Goal: Task Accomplishment & Management: Manage account settings

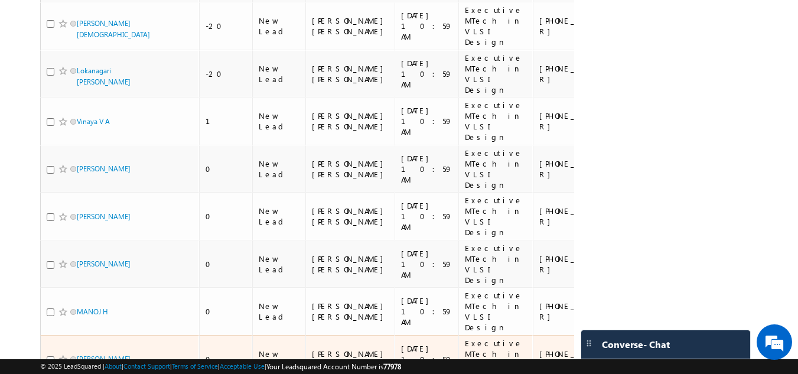
scroll to position [1718, 0]
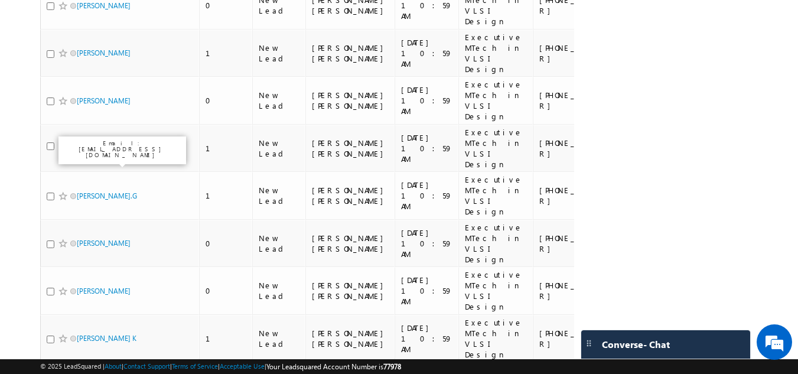
scroll to position [1586, 0]
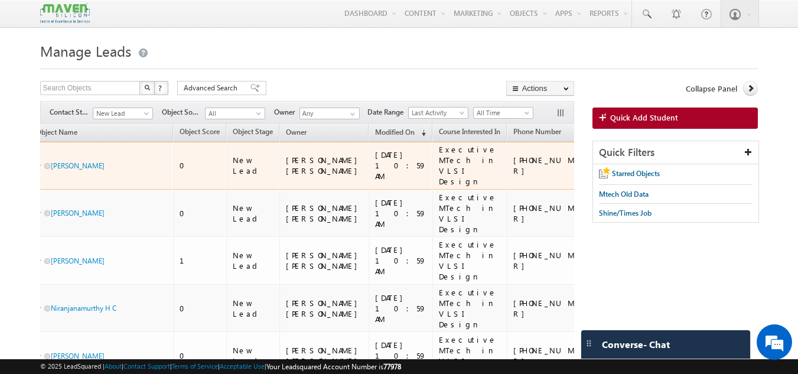
scroll to position [0, 0]
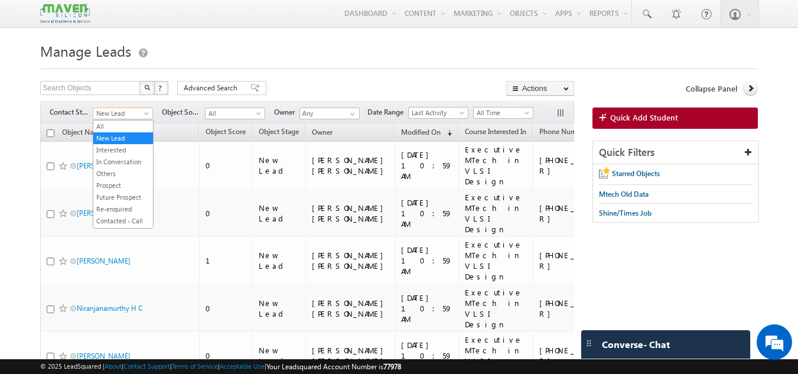
click at [136, 115] on span "New Lead" at bounding box center [121, 113] width 56 height 11
click at [120, 128] on link "All" at bounding box center [123, 126] width 60 height 11
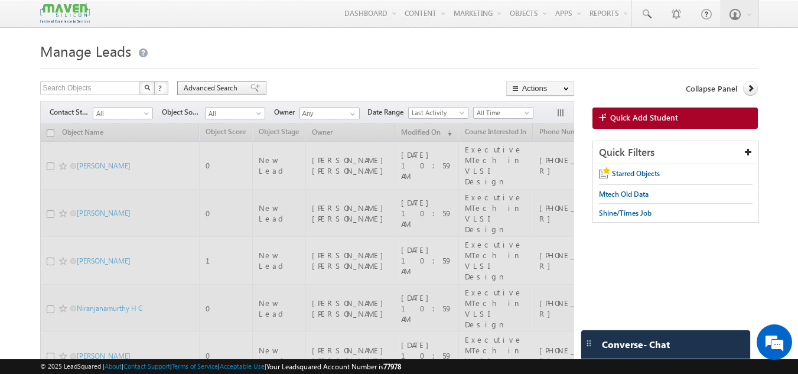
click at [219, 89] on span "Advanced Search" at bounding box center [212, 88] width 57 height 11
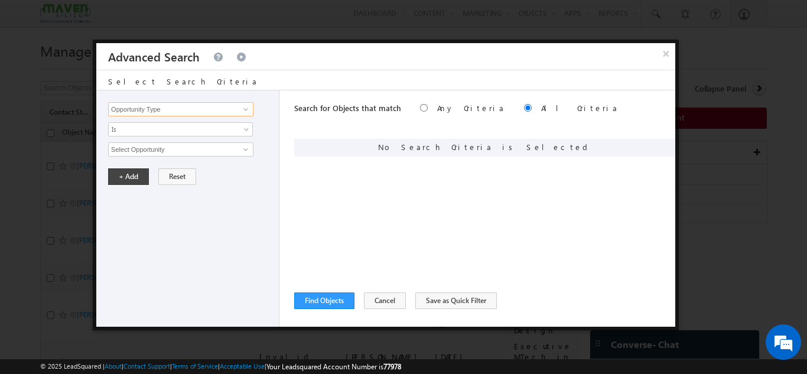
click at [201, 113] on input "Opportunity Type" at bounding box center [180, 109] width 145 height 14
click at [175, 145] on link "Course Interested In" at bounding box center [180, 146] width 145 height 14
type input "Course Interested In"
click at [170, 152] on span "None Selected" at bounding box center [176, 149] width 134 height 13
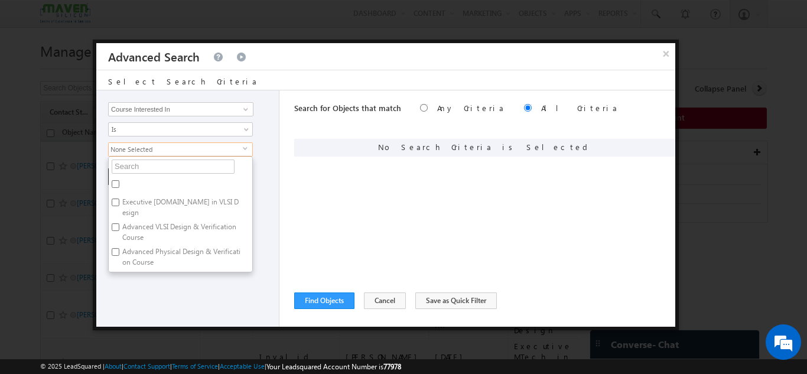
type input "i"
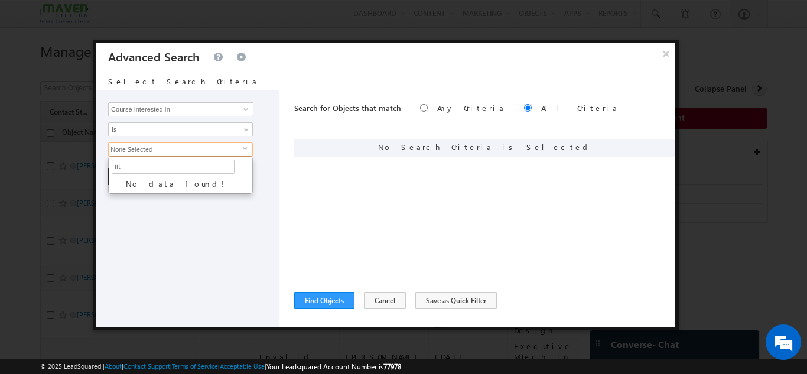
type input "iit"
click at [188, 256] on div "Opportunity Type Object Activity Task Sales Group Prospect Id Academic Remarks …" at bounding box center [187, 208] width 183 height 236
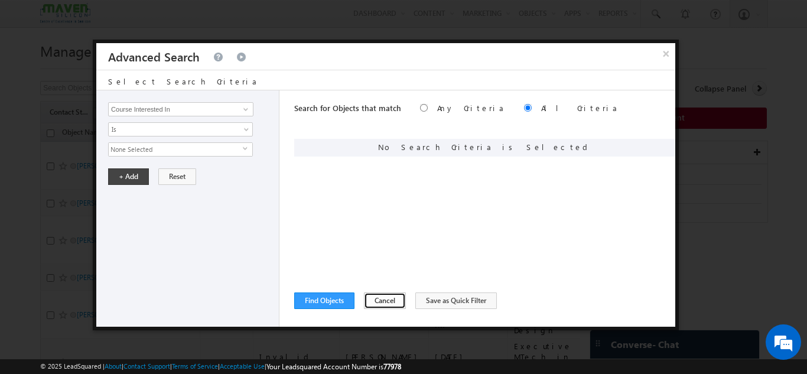
click at [375, 301] on button "Cancel" at bounding box center [385, 300] width 42 height 17
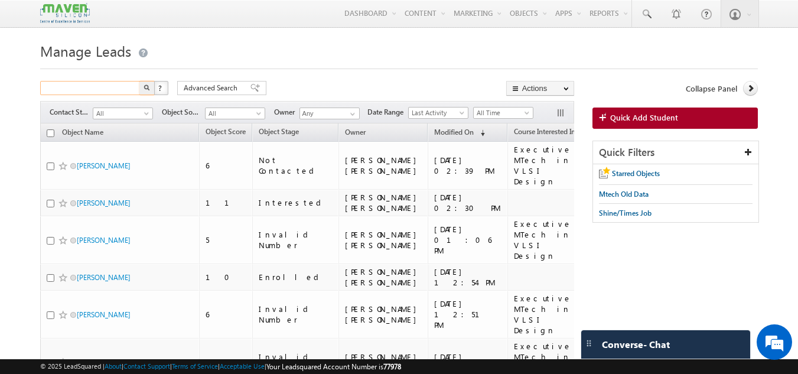
click at [84, 89] on input "text" at bounding box center [90, 88] width 101 height 14
type input "anusha"
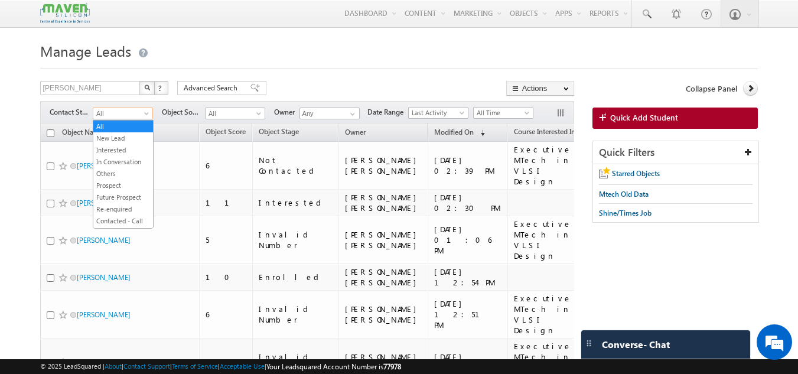
click at [145, 117] on span at bounding box center [147, 115] width 9 height 9
click at [129, 165] on link "In Conversation" at bounding box center [123, 162] width 60 height 11
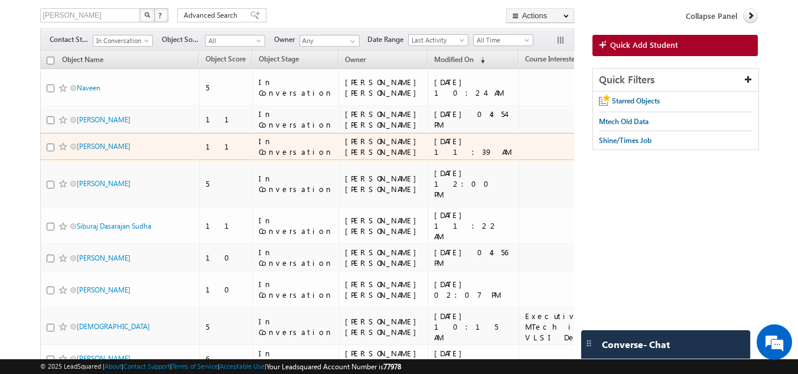
scroll to position [123, 0]
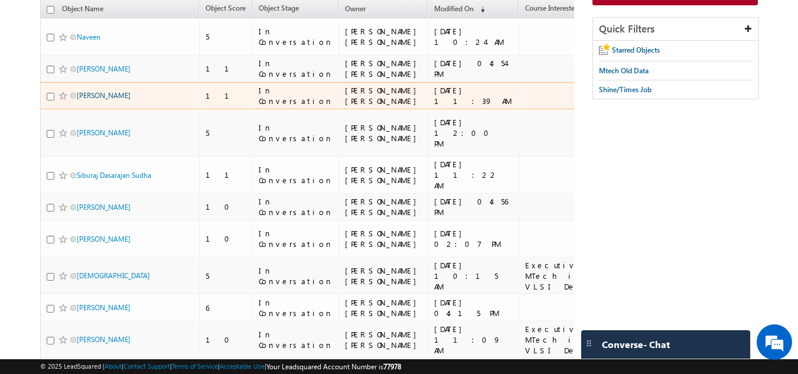
click at [99, 100] on link "Anusha Kulkarni" at bounding box center [104, 95] width 54 height 9
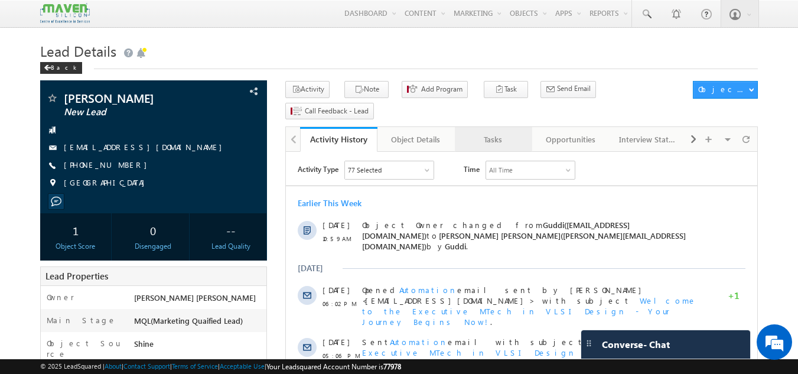
click at [519, 132] on div "Tasks" at bounding box center [492, 139] width 57 height 14
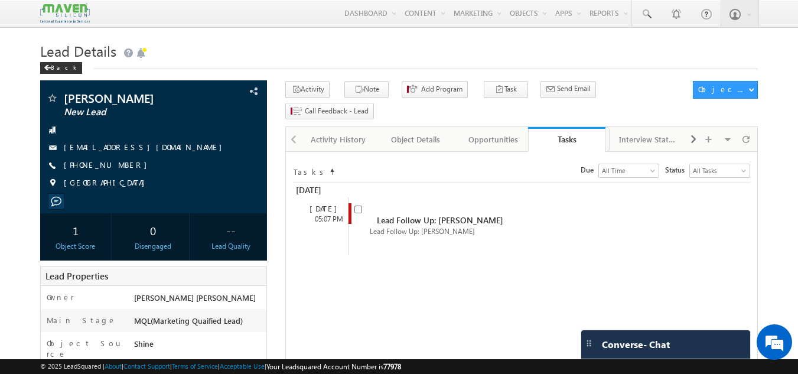
drag, startPoint x: 519, startPoint y: 117, endPoint x: 592, endPoint y: 135, distance: 75.4
click at [360, 206] on input "checkbox" at bounding box center [358, 210] width 8 height 8
checkbox input "false"
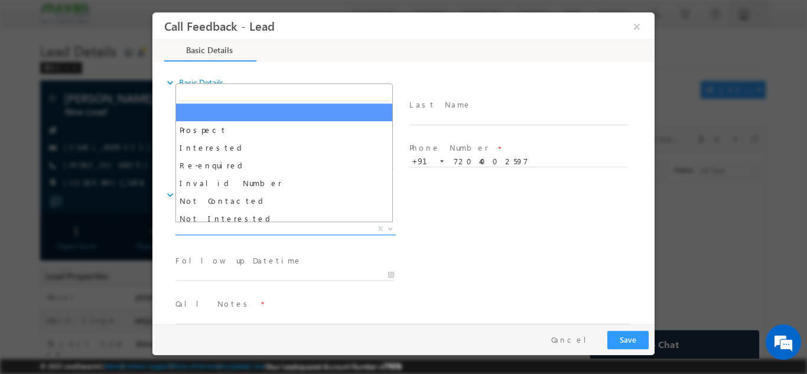
click at [329, 231] on span "X" at bounding box center [285, 229] width 220 height 12
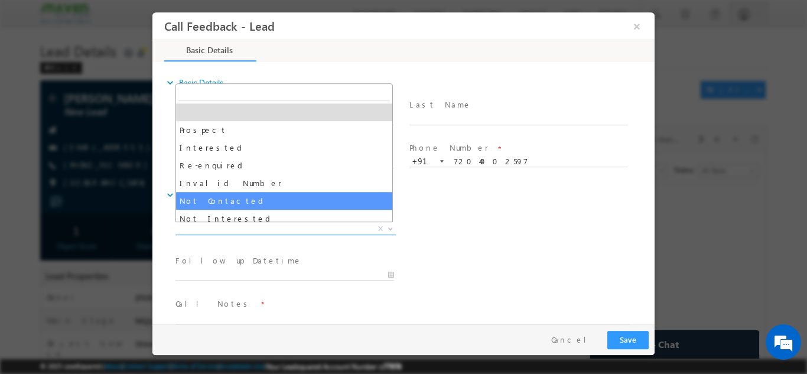
select select "Not Contacted"
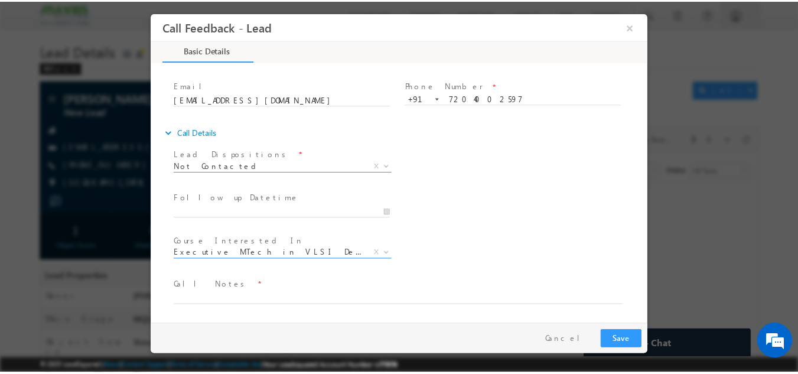
scroll to position [60, 0]
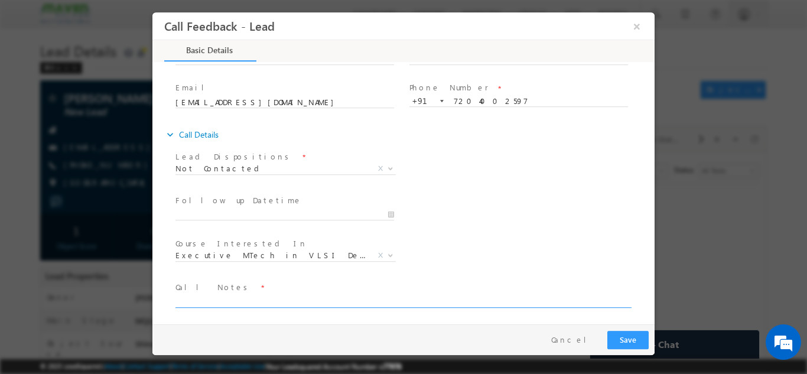
click at [251, 303] on textarea at bounding box center [402, 301] width 454 height 14
type textarea "dnp"
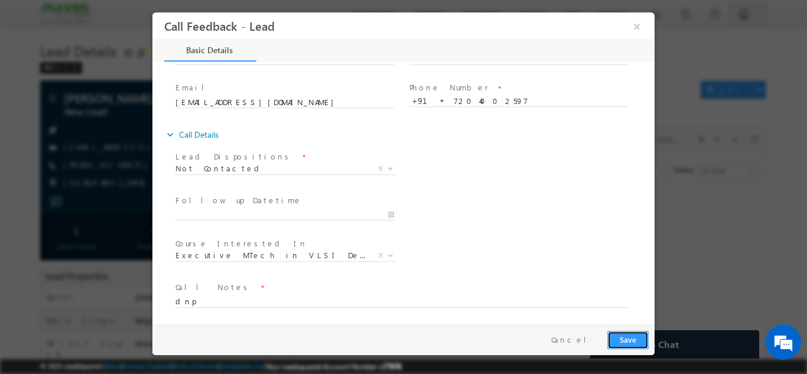
click at [631, 338] on button "Save" at bounding box center [627, 339] width 41 height 18
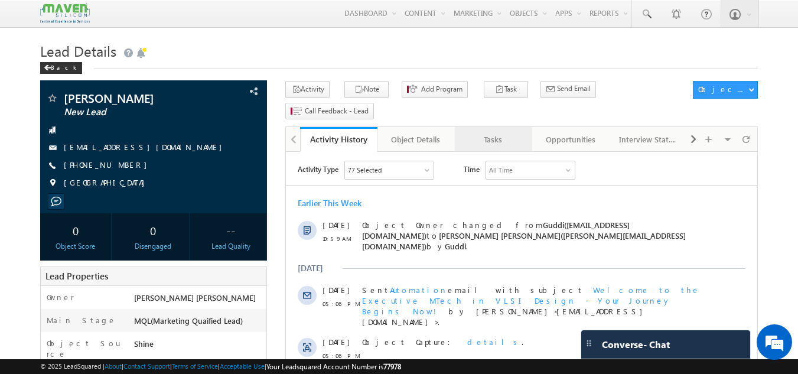
click at [497, 127] on link "Tasks" at bounding box center [493, 139] width 77 height 25
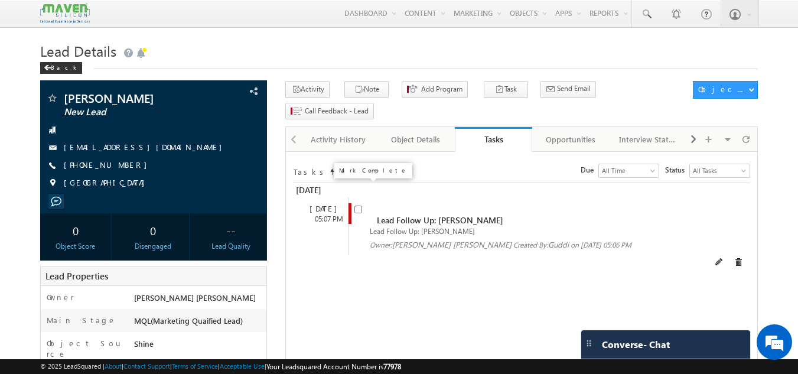
click at [361, 206] on input "checkbox" at bounding box center [358, 210] width 8 height 8
checkbox input "false"
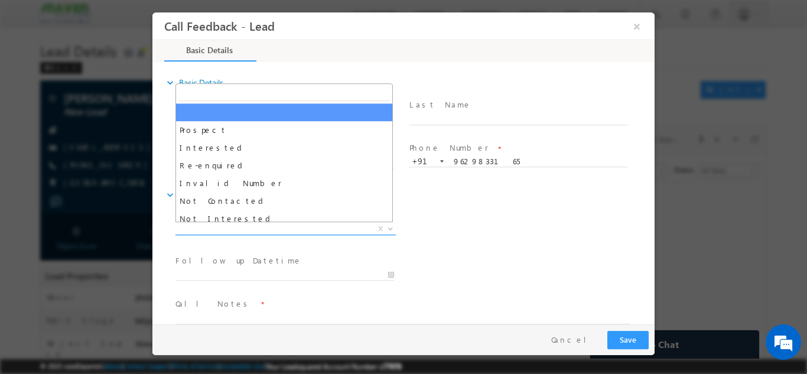
click at [298, 230] on span "X" at bounding box center [285, 229] width 220 height 12
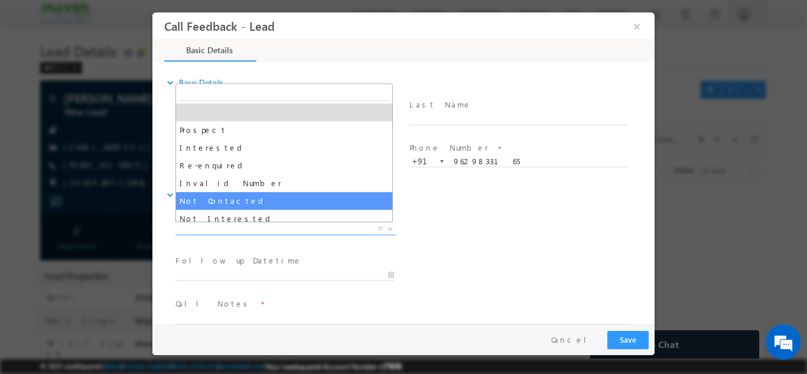
select select "Not Contacted"
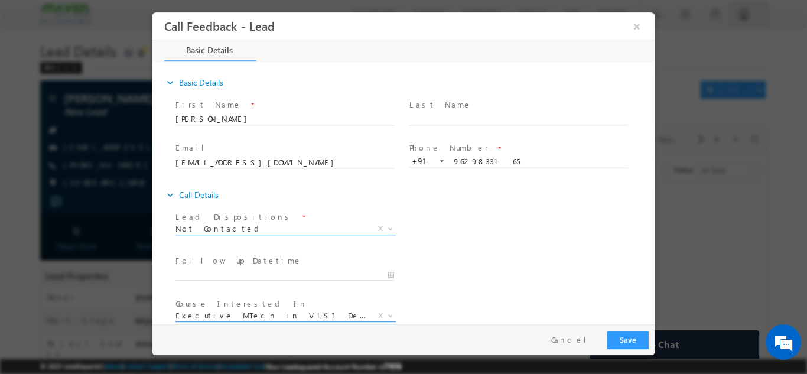
scroll to position [63, 0]
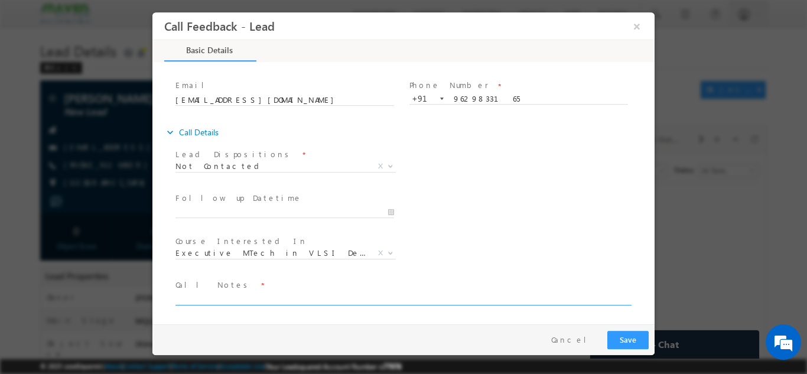
click at [310, 299] on textarea at bounding box center [402, 298] width 454 height 14
type textarea "not in ser."
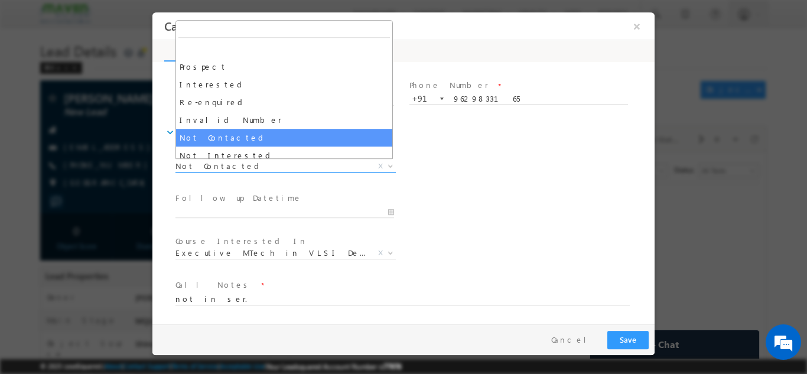
click at [288, 168] on span "Not Contacted" at bounding box center [271, 165] width 192 height 11
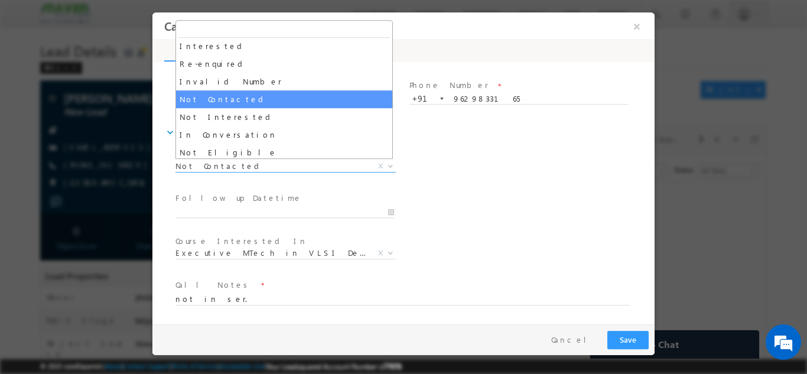
scroll to position [38, 0]
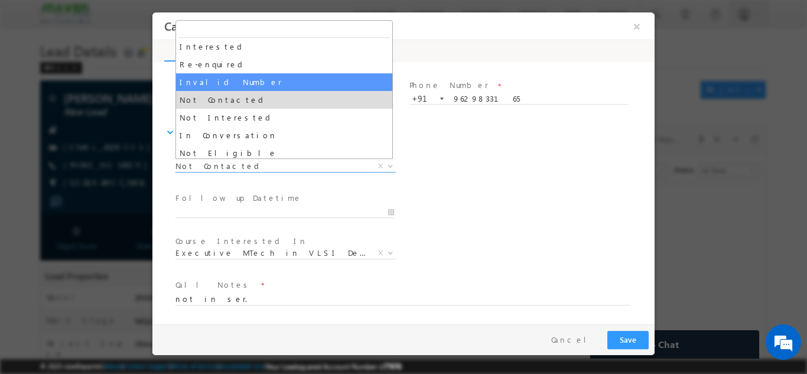
select select "Invalid Number"
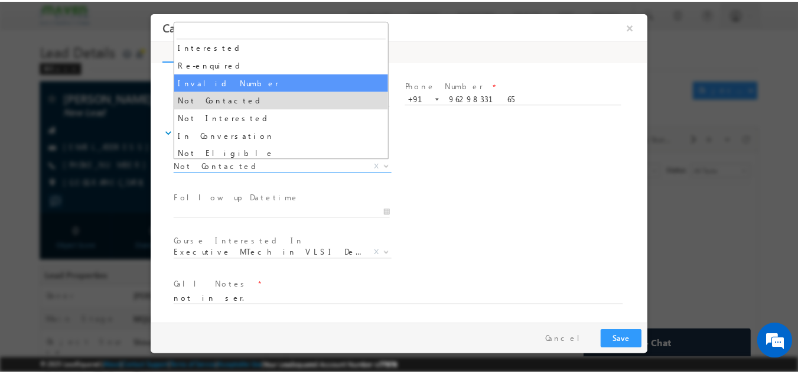
scroll to position [19, 0]
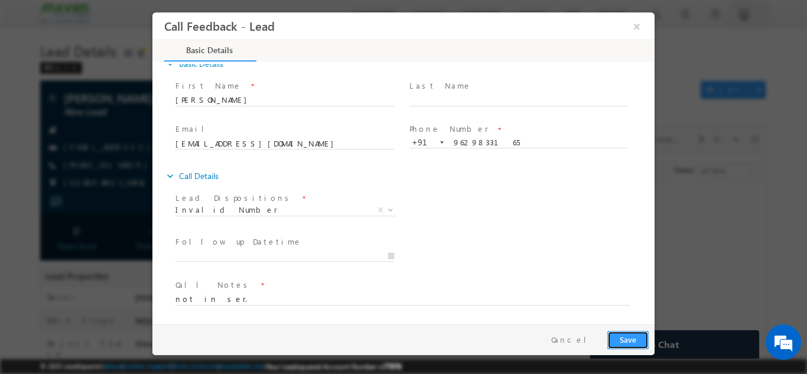
click at [631, 344] on button "Save" at bounding box center [627, 339] width 41 height 18
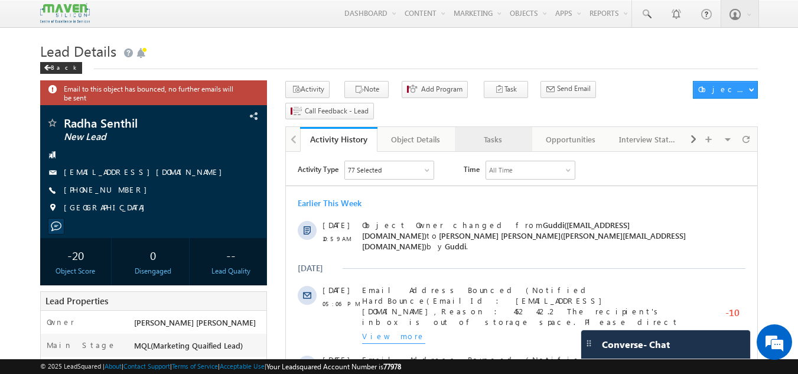
click at [497, 132] on div "Tasks" at bounding box center [492, 139] width 57 height 14
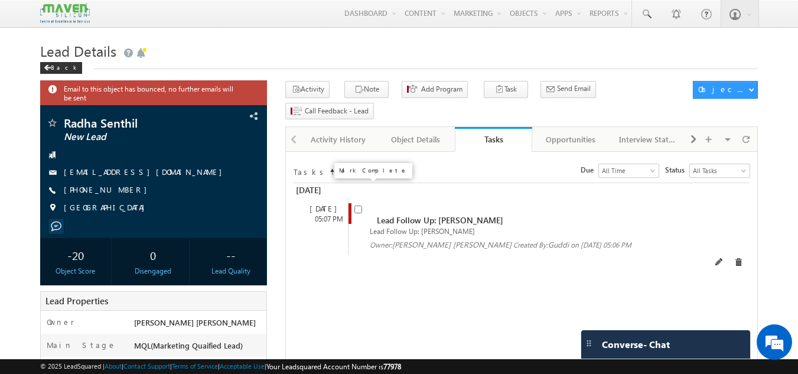
click at [359, 206] on input "checkbox" at bounding box center [358, 210] width 8 height 8
checkbox input "false"
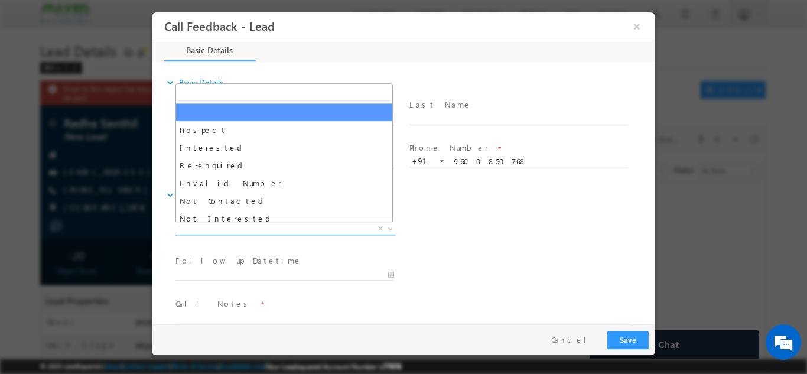
click at [245, 226] on span "X" at bounding box center [285, 229] width 220 height 12
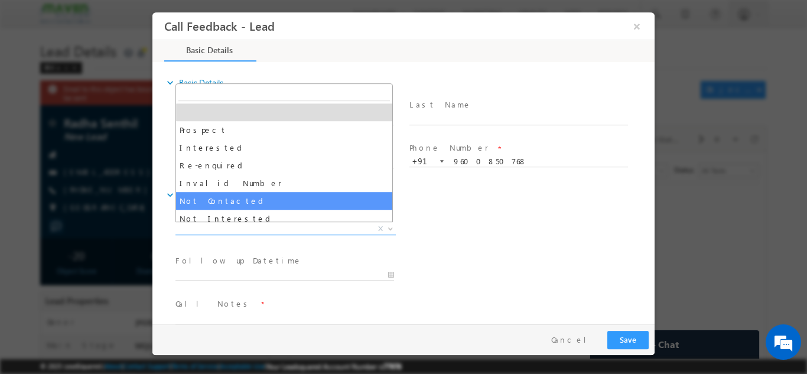
select select "Not Contacted"
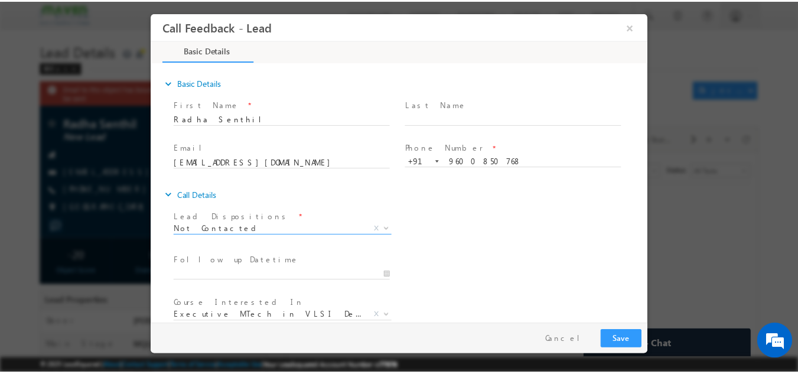
scroll to position [63, 0]
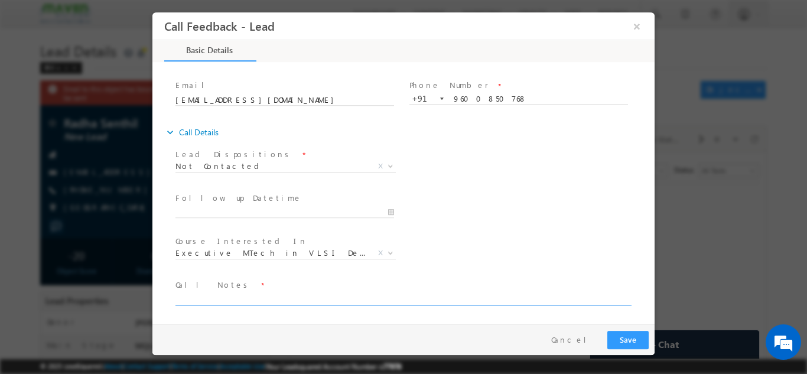
click at [219, 298] on textarea at bounding box center [402, 298] width 454 height 14
type textarea "dnp"
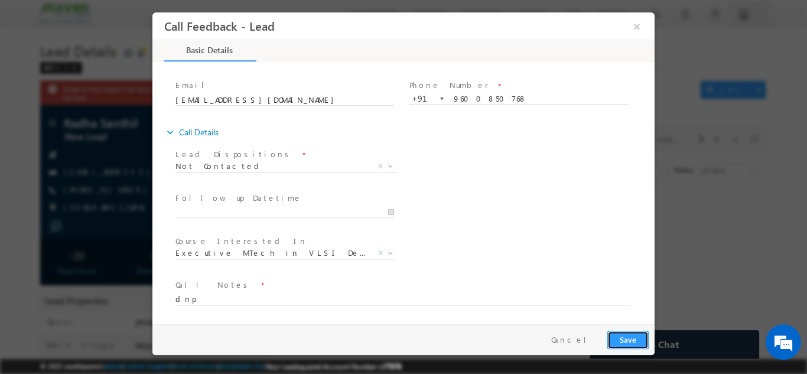
click at [640, 334] on button "Save" at bounding box center [627, 339] width 41 height 18
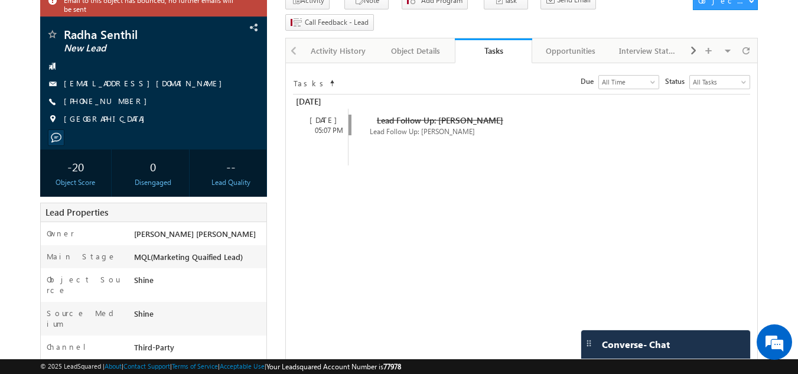
scroll to position [0, 0]
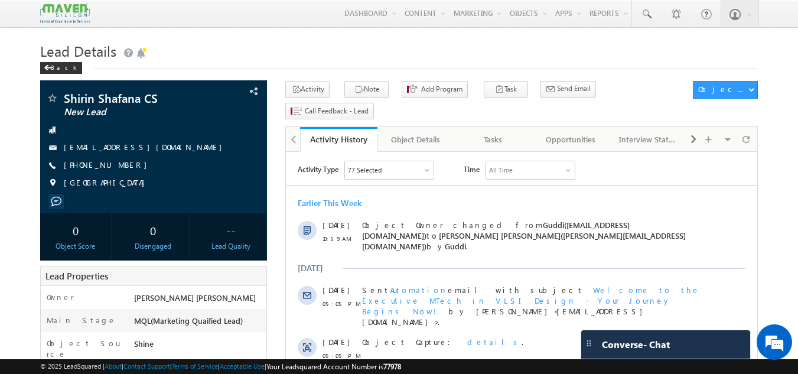
click at [388, 48] on h1 "Lead Details" at bounding box center [399, 49] width 718 height 23
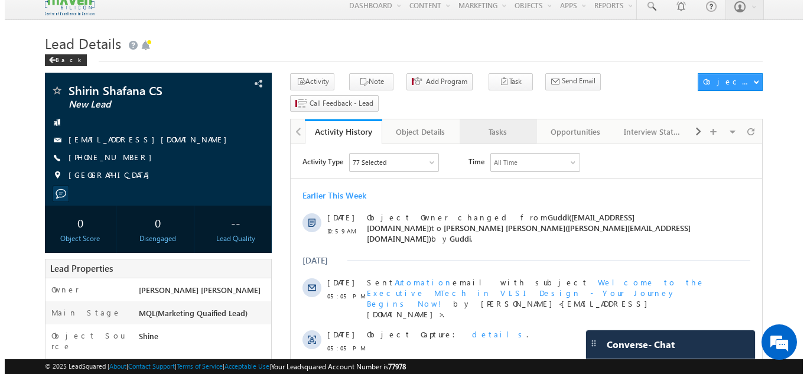
scroll to position [7, 0]
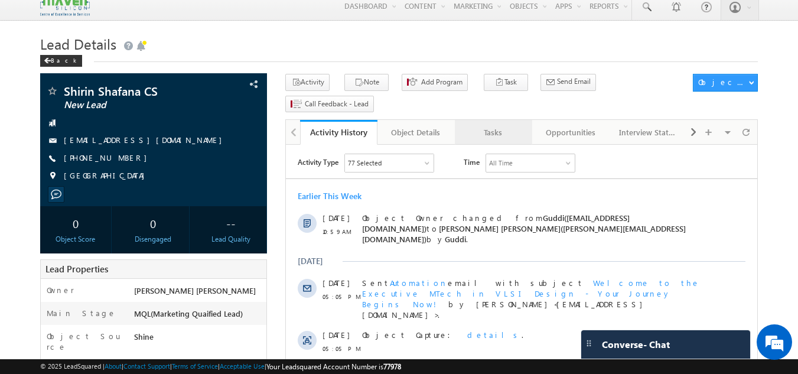
click at [478, 125] on div "Tasks" at bounding box center [492, 132] width 57 height 14
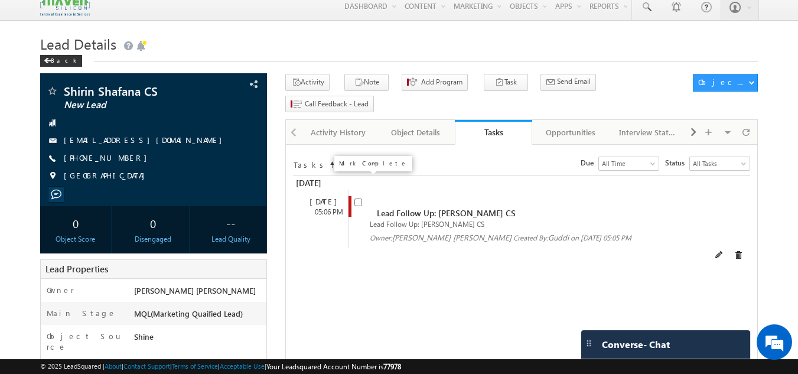
click at [360, 198] on input "checkbox" at bounding box center [358, 202] width 8 height 8
checkbox input "false"
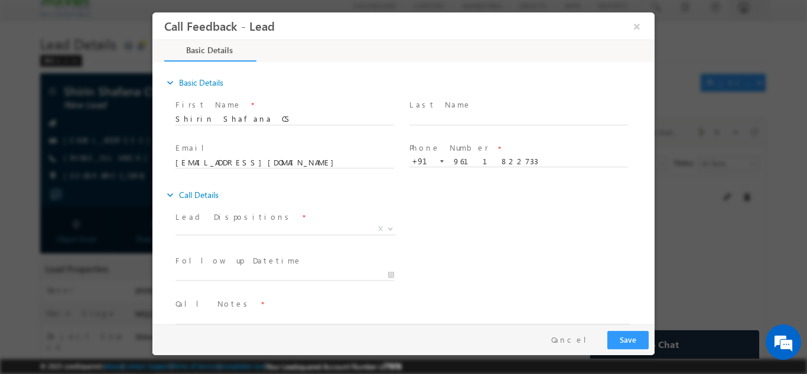
scroll to position [0, 0]
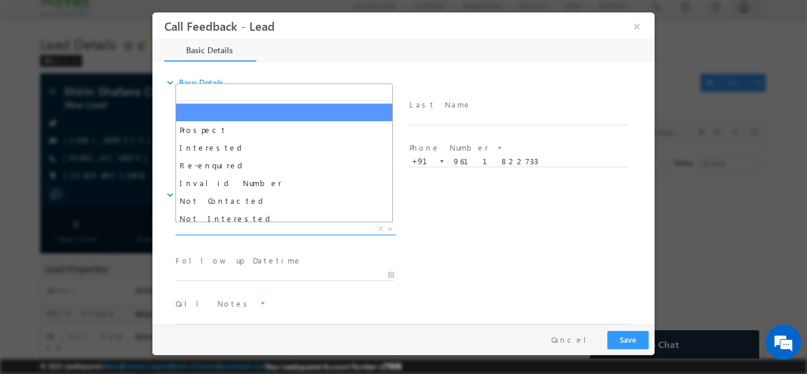
click at [296, 232] on span "X" at bounding box center [285, 229] width 220 height 12
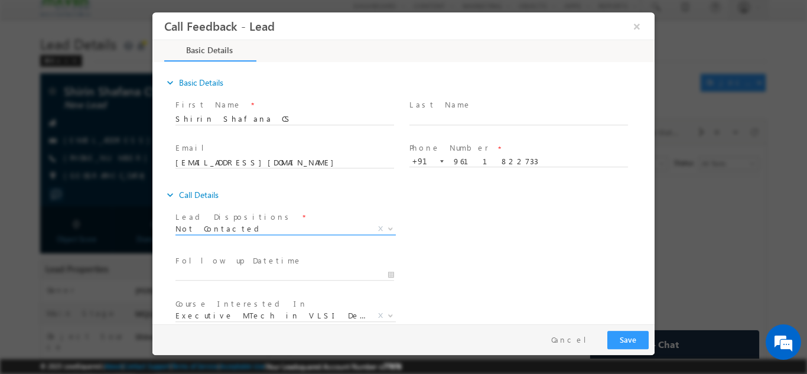
click at [264, 229] on span "Not Contacted" at bounding box center [271, 228] width 192 height 11
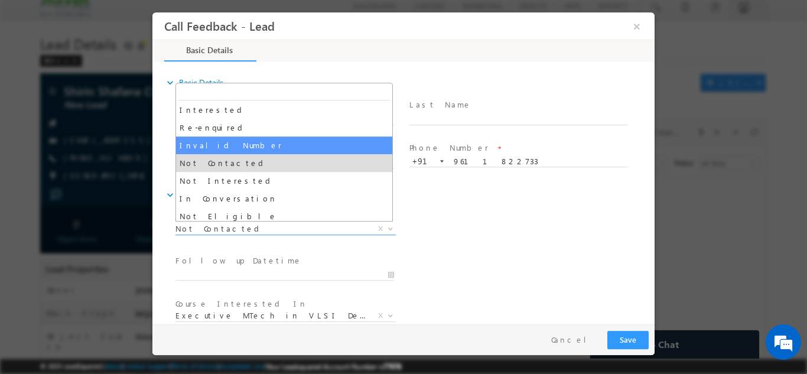
scroll to position [37, 0]
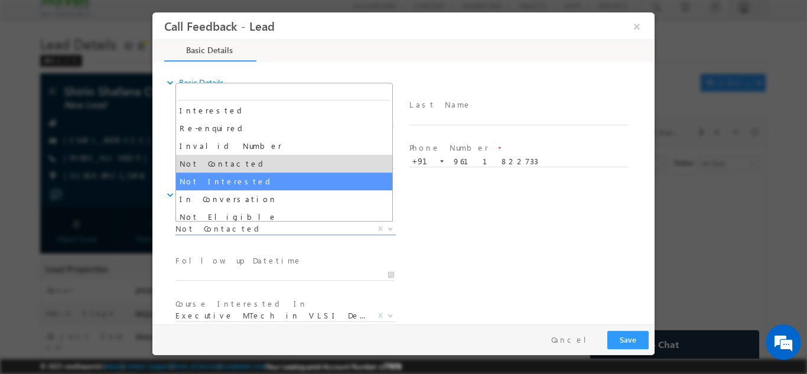
select select "Not Interested"
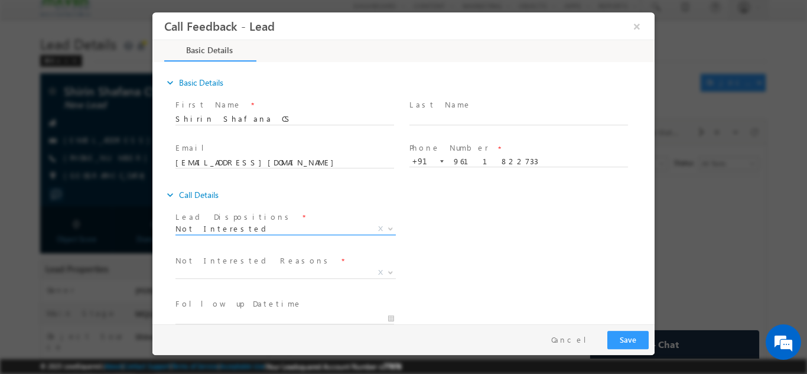
scroll to position [106, 0]
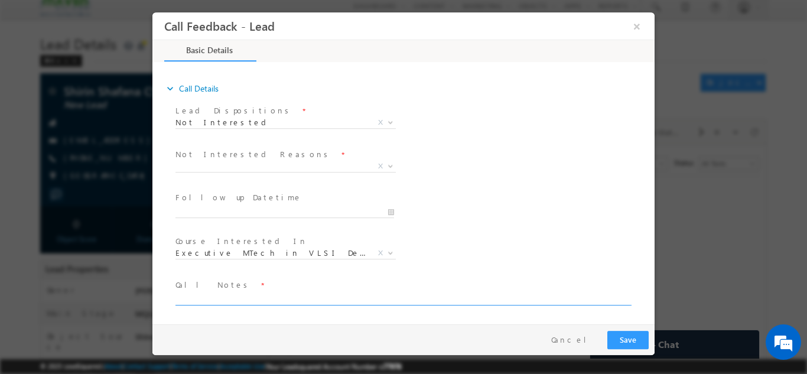
click at [266, 297] on textarea at bounding box center [402, 298] width 454 height 14
type textarea "not int."
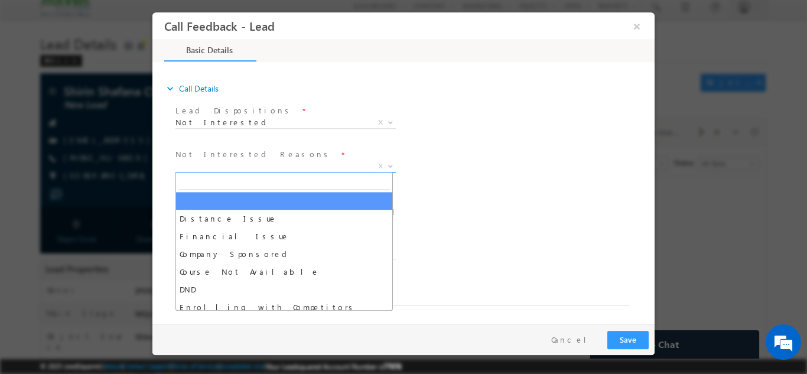
click at [352, 167] on span "X" at bounding box center [285, 166] width 220 height 12
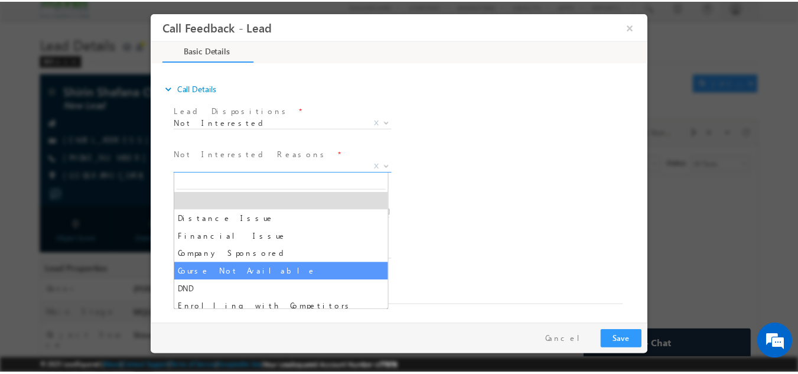
scroll to position [24, 0]
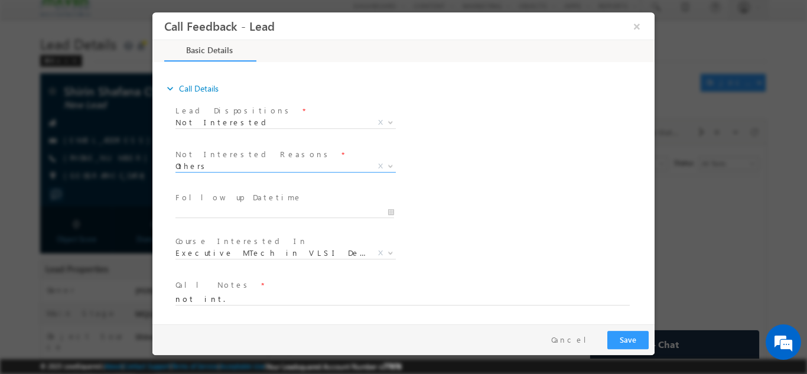
select select "Others"
click at [628, 336] on button "Save" at bounding box center [627, 339] width 41 height 18
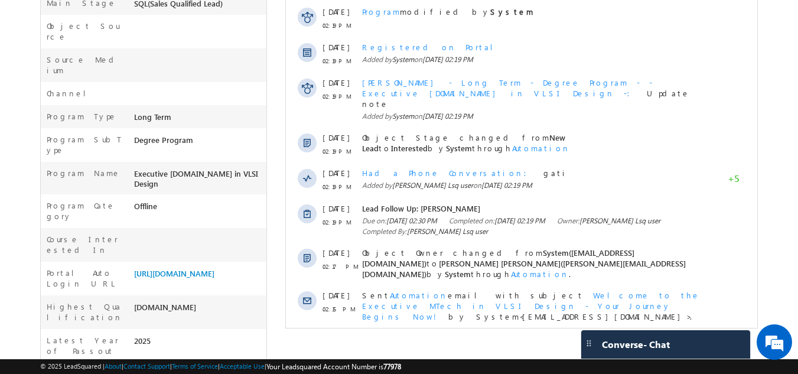
scroll to position [316, 0]
click at [559, 337] on span "Show More" at bounding box center [522, 349] width 460 height 24
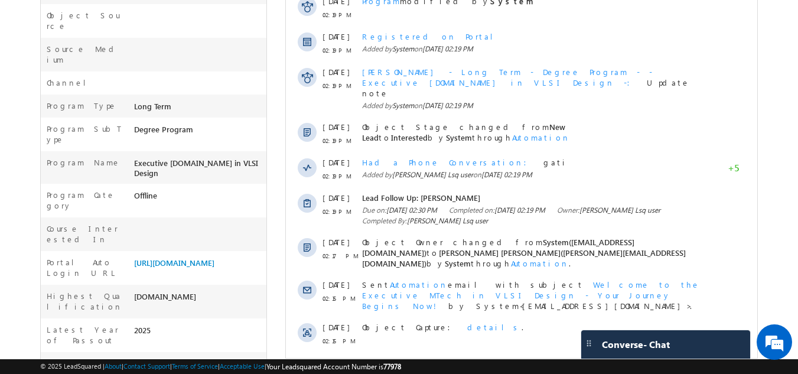
scroll to position [324, 0]
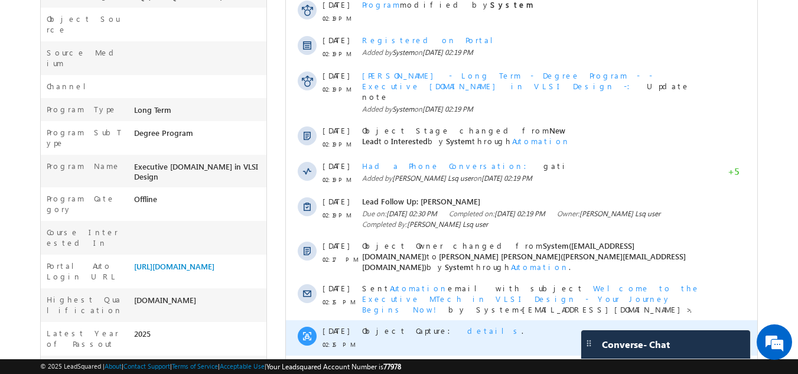
drag, startPoint x: 571, startPoint y: 280, endPoint x: 555, endPoint y: 275, distance: 16.8
click at [555, 320] on div "Object Capture: details ." at bounding box center [534, 337] width 345 height 35
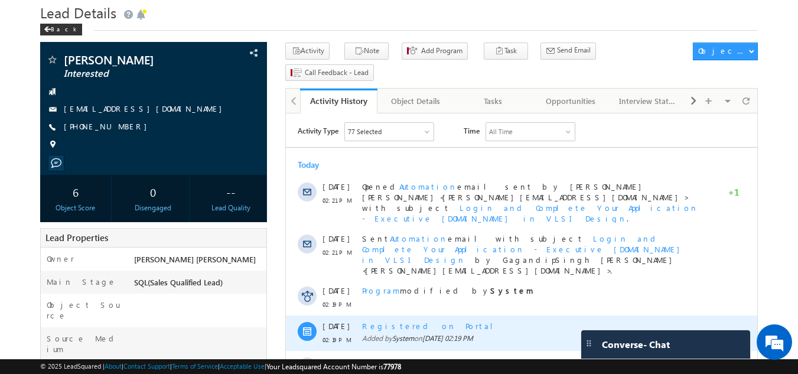
scroll to position [37, 0]
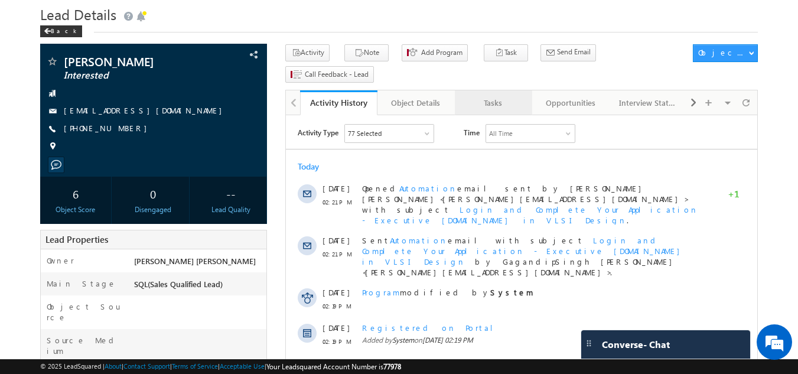
click at [498, 96] on div "Tasks" at bounding box center [492, 103] width 57 height 14
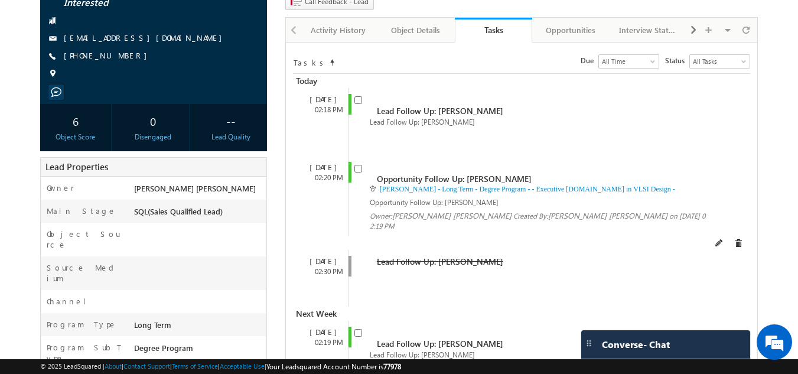
scroll to position [0, 0]
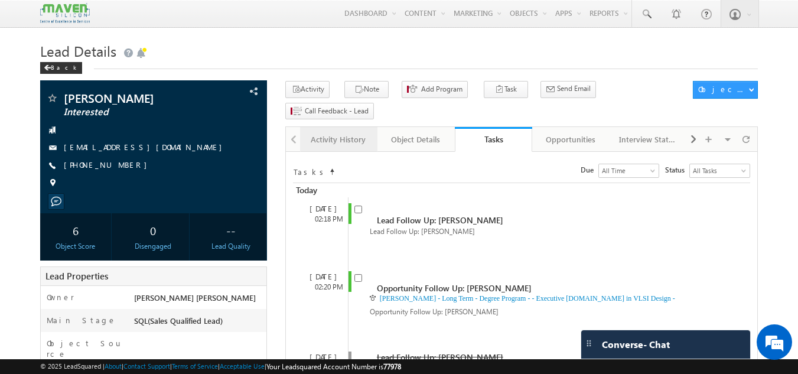
click at [337, 132] on div "Activity History" at bounding box center [338, 139] width 57 height 14
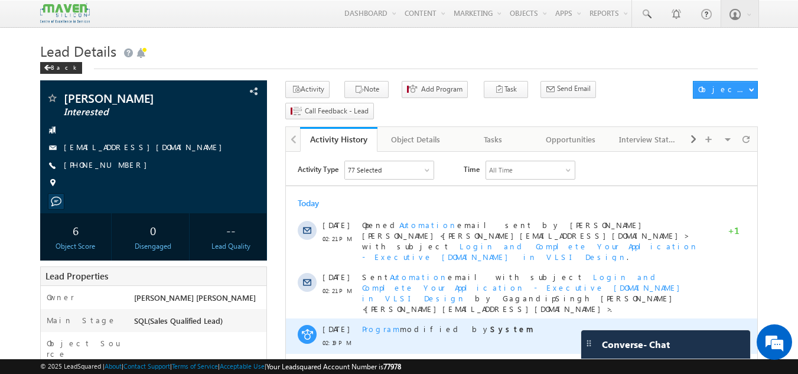
click at [474, 318] on div "Program modified by System" at bounding box center [534, 335] width 345 height 35
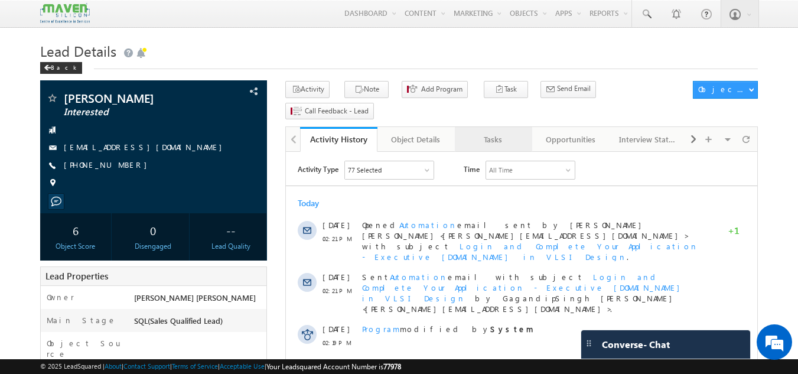
click at [483, 132] on div "Tasks" at bounding box center [492, 139] width 57 height 14
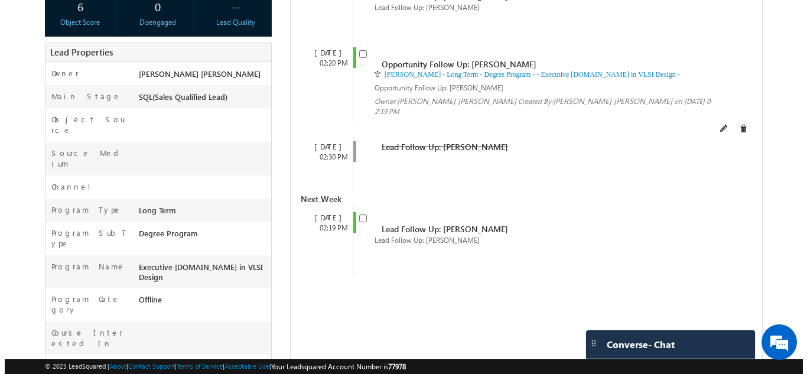
scroll to position [223, 0]
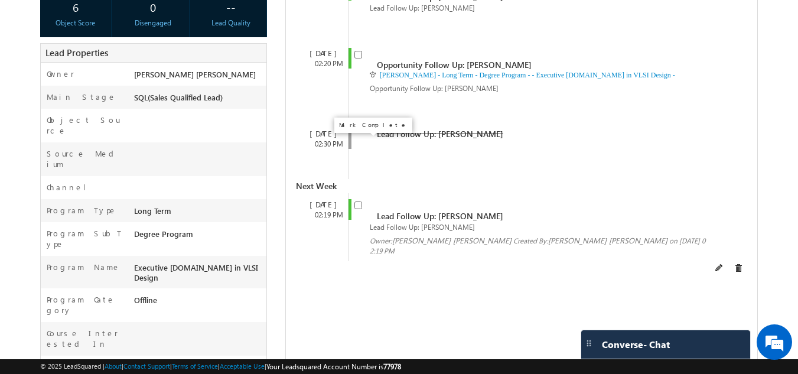
click at [360, 201] on input "checkbox" at bounding box center [358, 205] width 8 height 8
checkbox input "false"
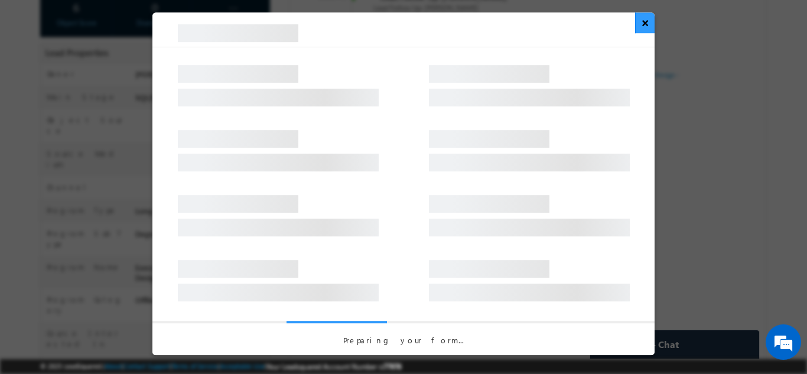
click at [642, 21] on button "×" at bounding box center [644, 22] width 19 height 21
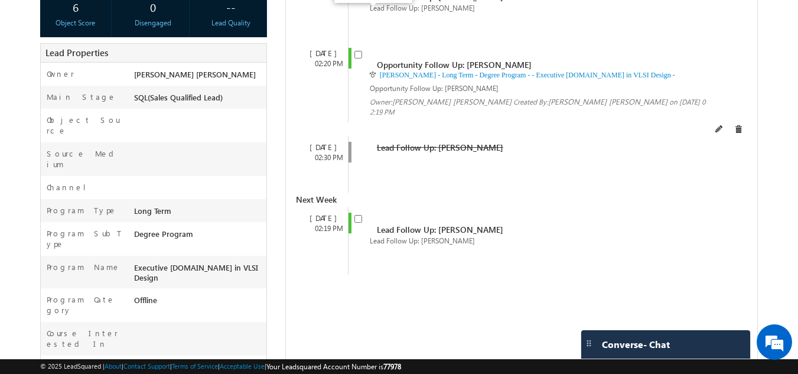
click at [362, 48] on span at bounding box center [358, 53] width 8 height 10
click at [353, 42] on div "Opportunity Follow Up: Abhipsha Abhipsha - Long Term - Degree Program - - Execu…" at bounding box center [532, 82] width 368 height 80
click at [361, 51] on input "checkbox" at bounding box center [358, 55] width 8 height 8
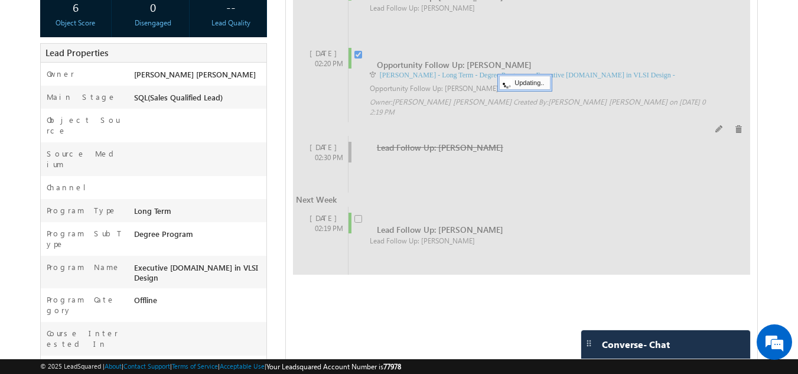
checkbox input "false"
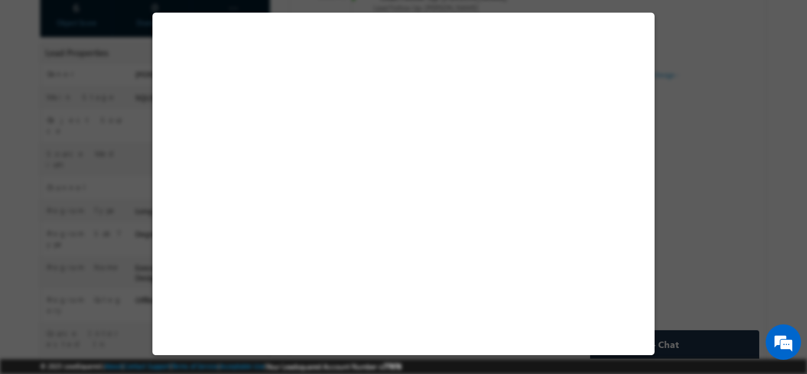
select select "Prospecting"
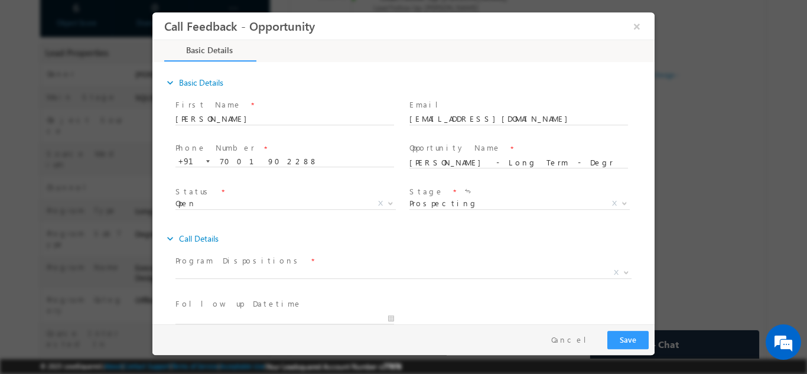
scroll to position [63, 0]
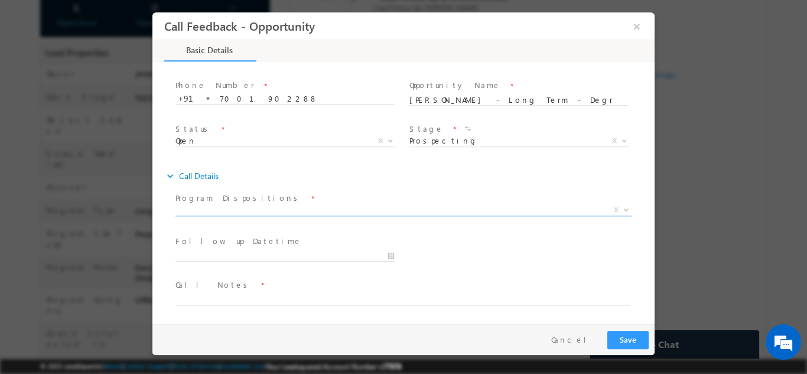
click at [285, 207] on span "X" at bounding box center [403, 210] width 456 height 12
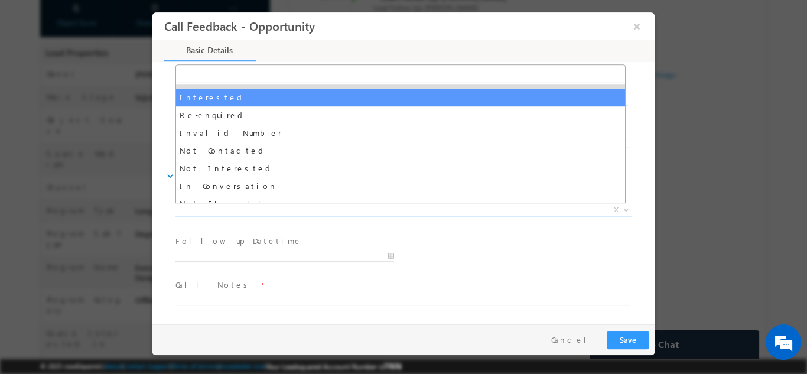
scroll to position [13, 0]
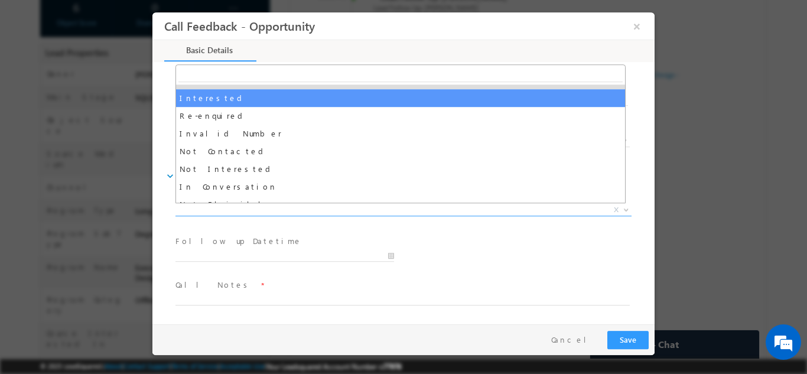
select select "Interested"
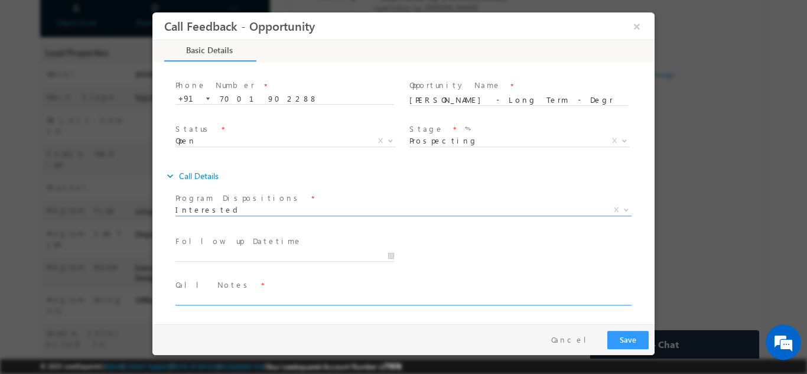
click at [213, 297] on textarea at bounding box center [402, 298] width 454 height 14
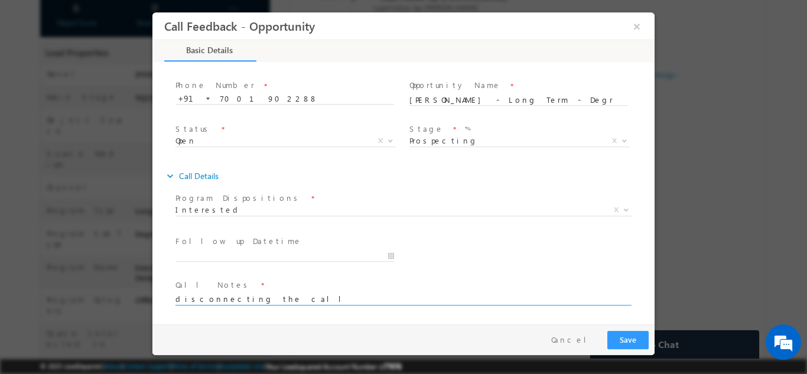
type textarea "disconnecting the call"
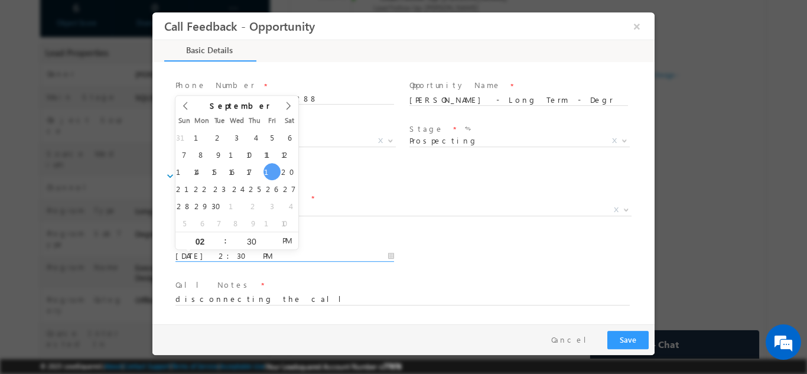
click at [251, 251] on input "19/09/2025 2:30 PM" at bounding box center [284, 256] width 219 height 12
type input "20/09/2025 2:30 PM"
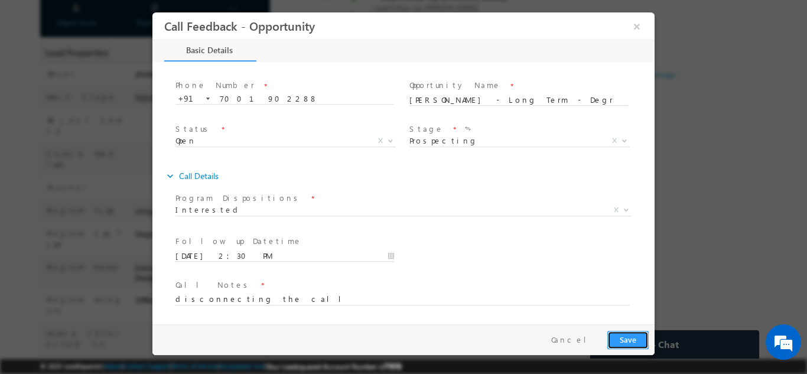
click at [628, 343] on button "Save" at bounding box center [627, 339] width 41 height 18
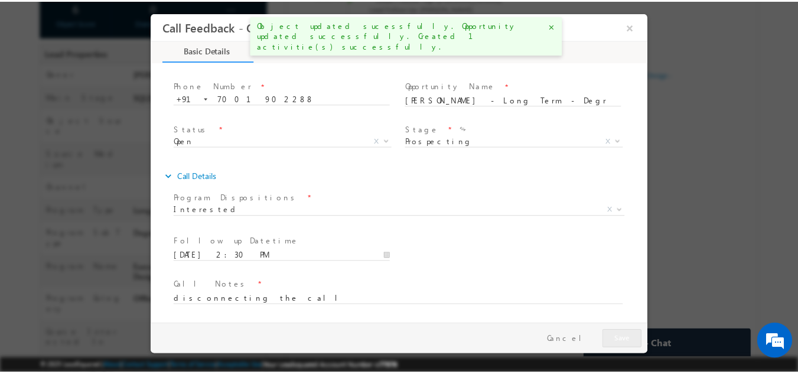
scroll to position [255, 0]
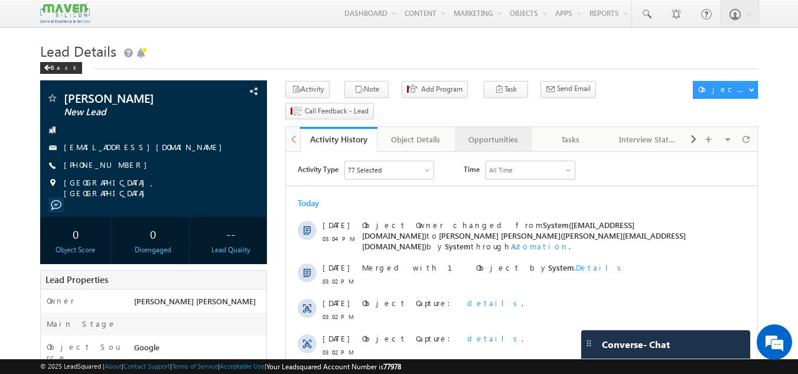
click at [491, 132] on div "Opportunities" at bounding box center [492, 139] width 57 height 14
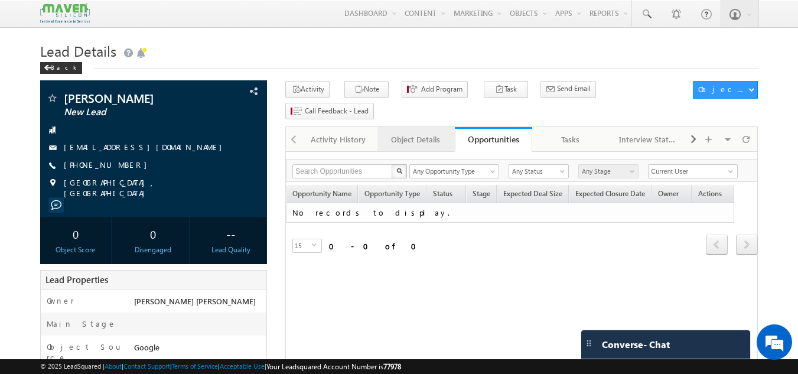
click at [416, 132] on div "Object Details" at bounding box center [415, 139] width 57 height 14
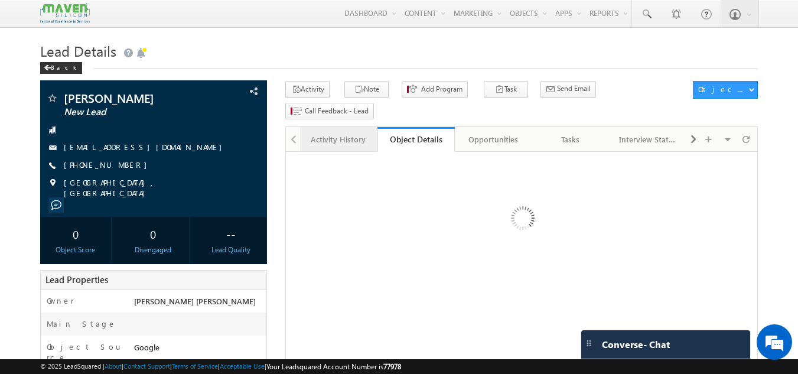
click at [338, 132] on div "Activity History" at bounding box center [338, 139] width 57 height 14
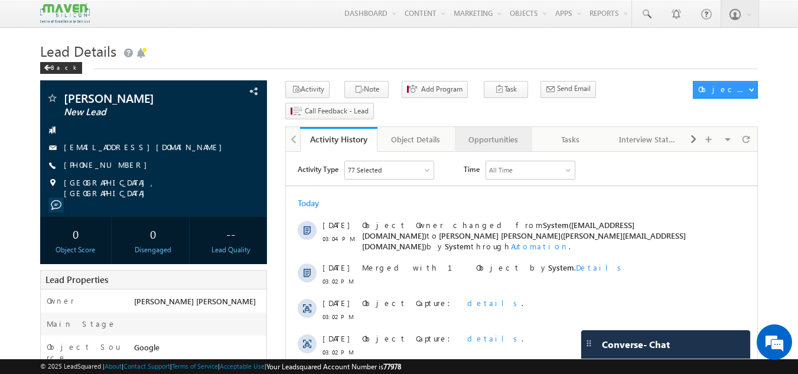
click at [495, 132] on div "Opportunities" at bounding box center [492, 139] width 57 height 14
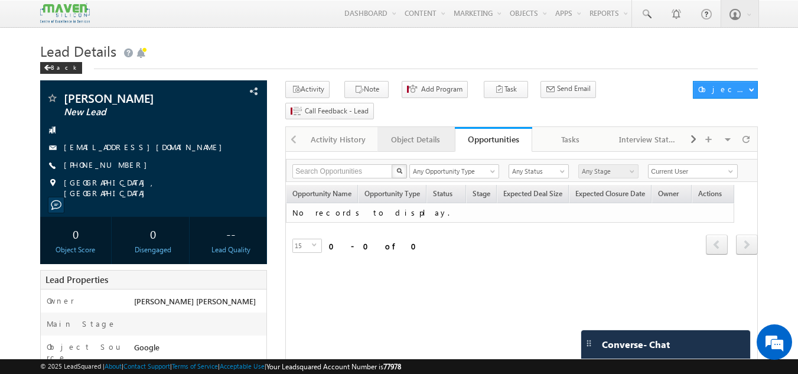
click at [417, 132] on div "Object Details" at bounding box center [415, 139] width 57 height 14
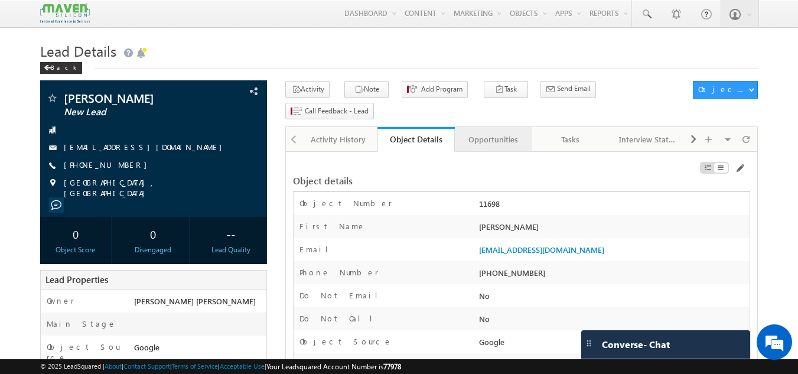
click at [492, 132] on div "Opportunities" at bounding box center [492, 139] width 57 height 14
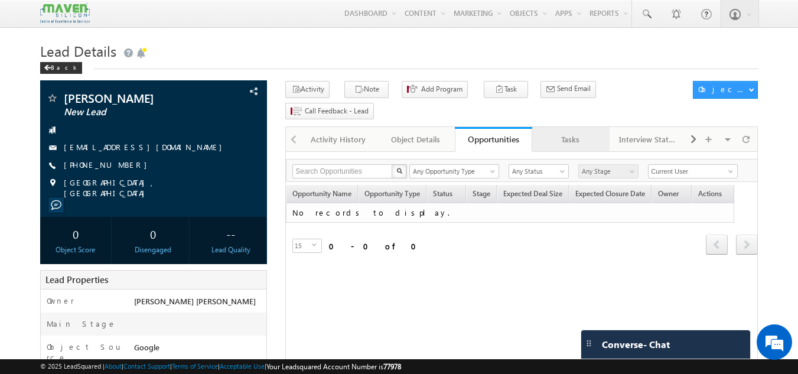
click at [571, 132] on div "Tasks" at bounding box center [570, 139] width 57 height 14
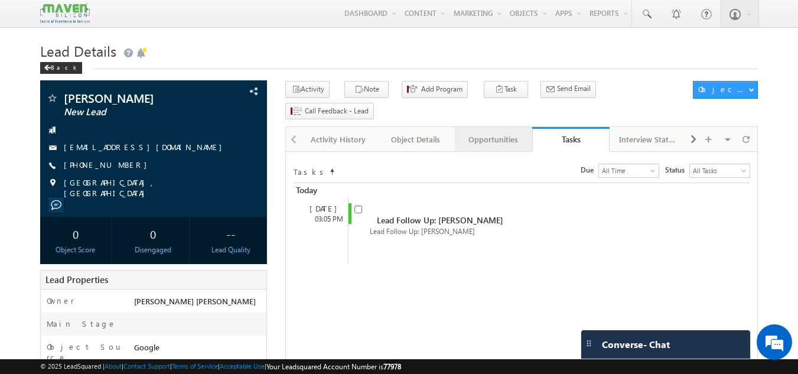
click at [493, 132] on div "Opportunities" at bounding box center [492, 139] width 57 height 14
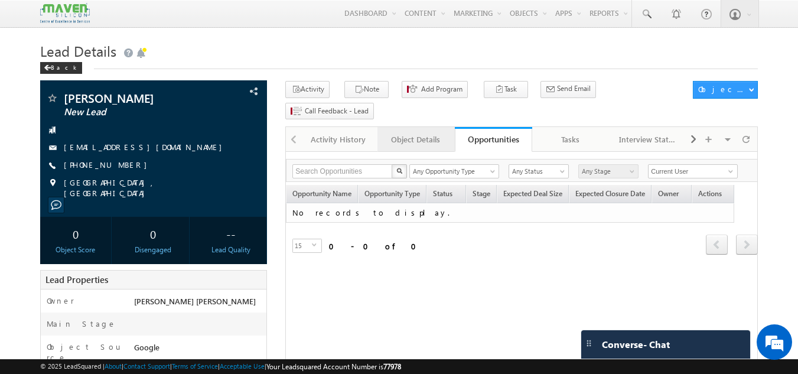
click at [416, 132] on div "Object Details" at bounding box center [415, 139] width 57 height 14
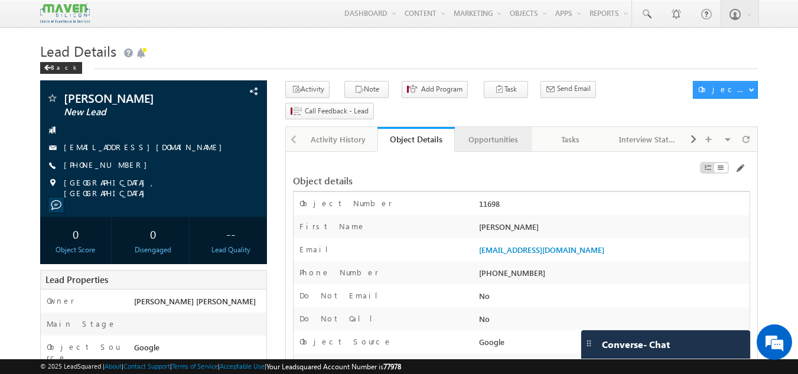
click at [498, 132] on div "Opportunities" at bounding box center [492, 139] width 57 height 14
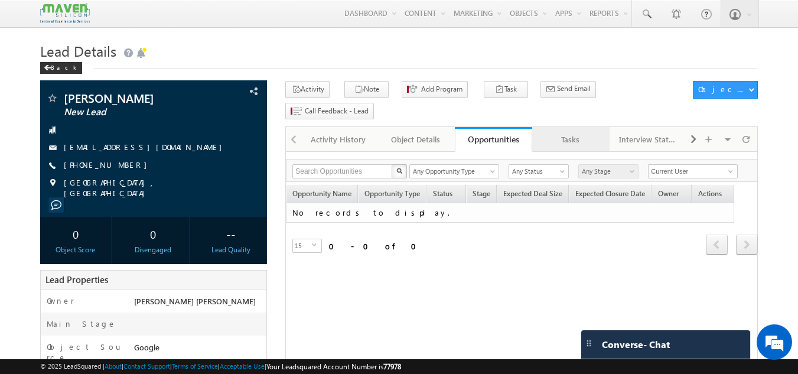
click at [572, 132] on div "Tasks" at bounding box center [570, 139] width 57 height 14
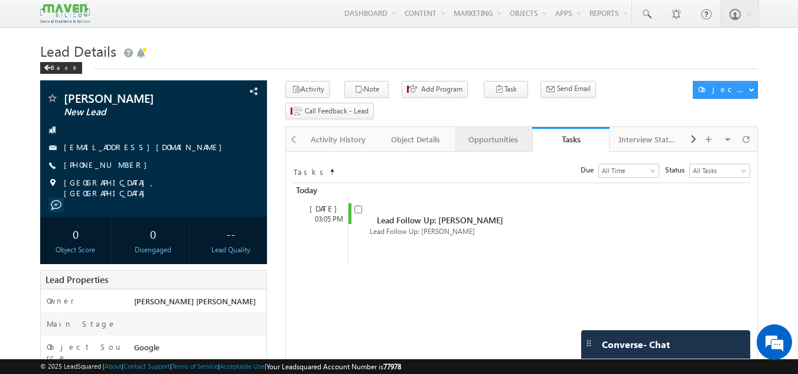
click at [491, 132] on div "Opportunities" at bounding box center [492, 139] width 57 height 14
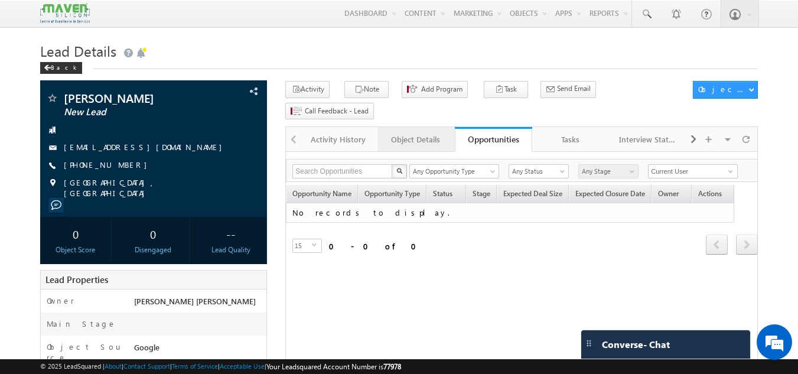
click at [415, 127] on link "Object Details" at bounding box center [415, 139] width 77 height 25
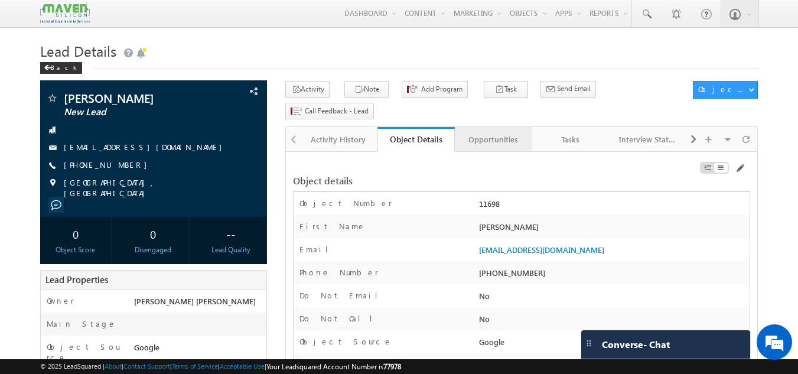
click at [503, 132] on div "Opportunities" at bounding box center [492, 139] width 57 height 14
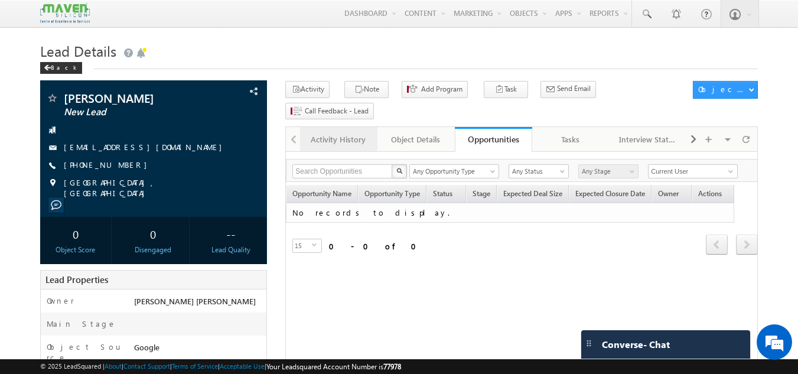
click at [340, 132] on div "Activity History" at bounding box center [338, 139] width 57 height 14
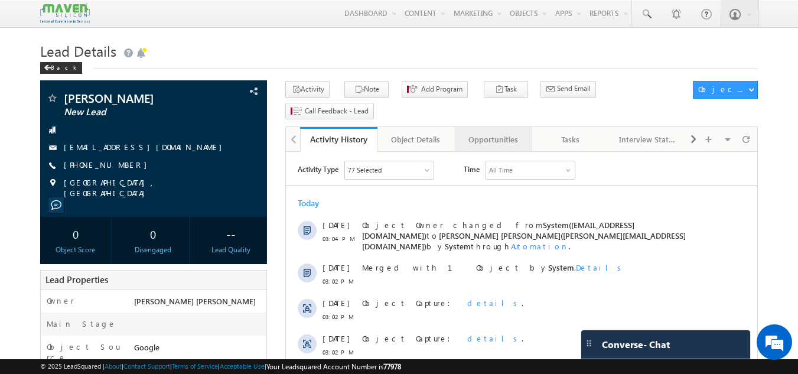
click at [491, 127] on link "Opportunities" at bounding box center [493, 139] width 77 height 25
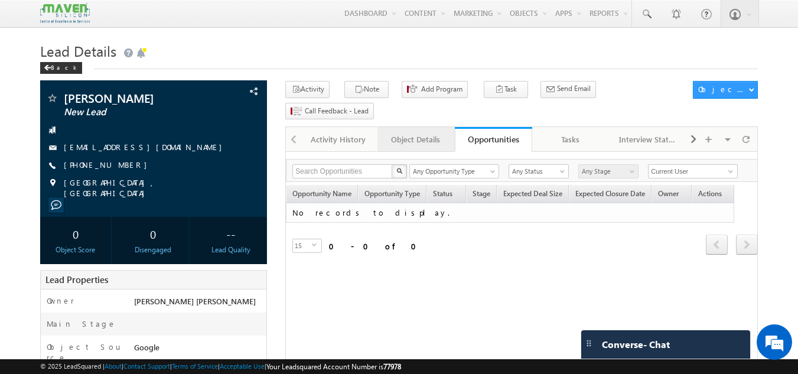
click at [417, 127] on link "Object Details" at bounding box center [415, 139] width 77 height 25
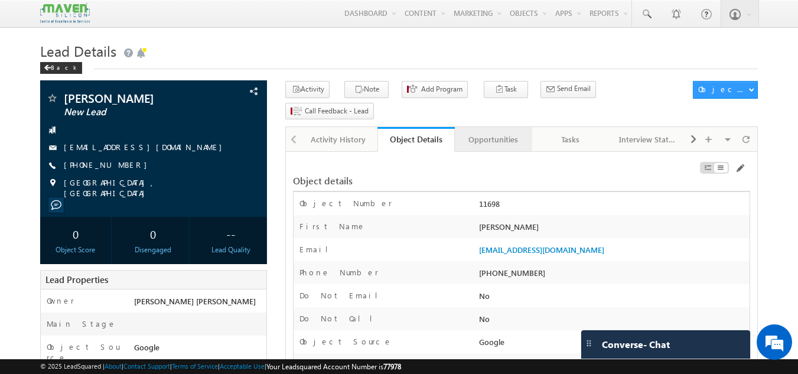
click at [494, 127] on link "Opportunities" at bounding box center [493, 139] width 77 height 25
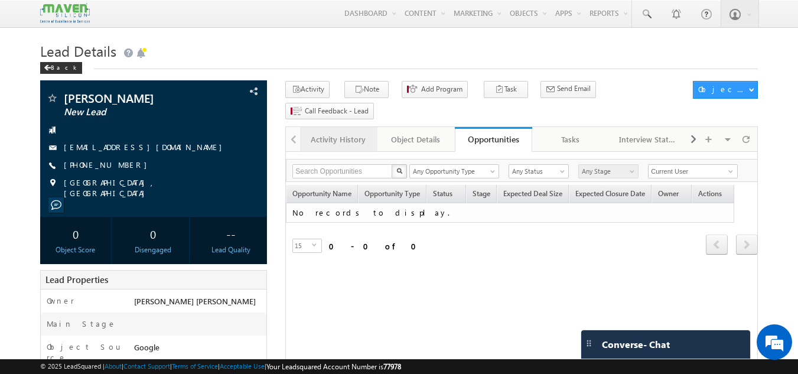
click at [341, 127] on link "Activity History" at bounding box center [338, 139] width 77 height 25
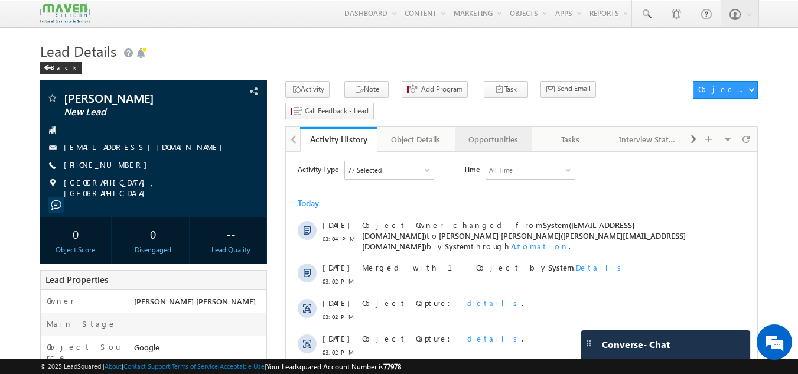
click at [490, 132] on div "Opportunities" at bounding box center [492, 139] width 57 height 14
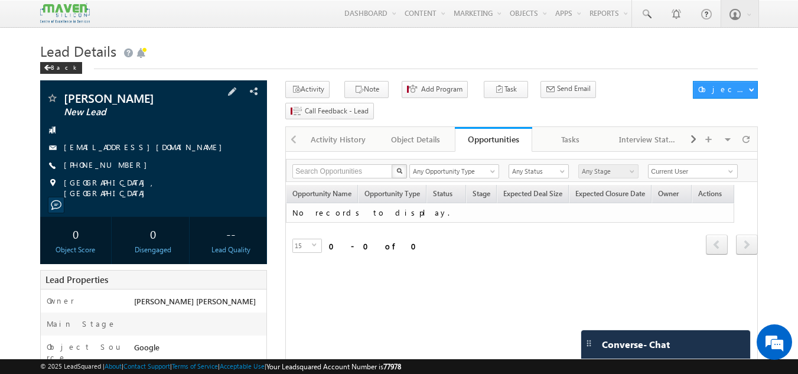
click at [187, 170] on div "+91-8882736872" at bounding box center [154, 165] width 216 height 12
click at [341, 127] on link "Activity History" at bounding box center [338, 139] width 77 height 25
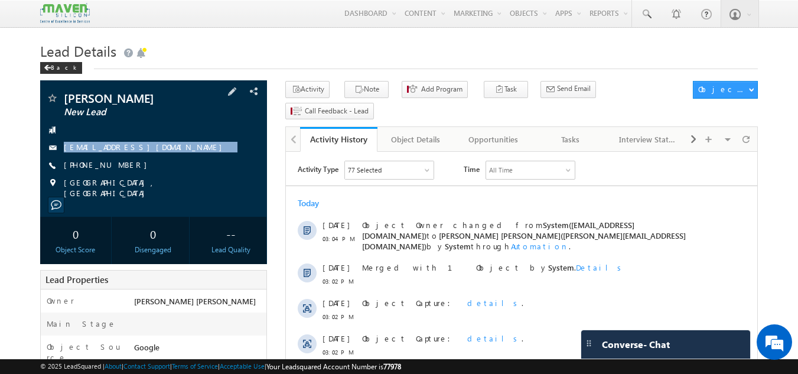
drag, startPoint x: 187, startPoint y: 135, endPoint x: 191, endPoint y: 156, distance: 21.8
click at [191, 156] on div "Shivam Kumar New Lead shivamkumarsah1712@gmail.com +91-8882736872" at bounding box center [154, 145] width 216 height 106
copy div "shivamkumarsah1712@gmail.com"
click at [491, 130] on link "Opportunities" at bounding box center [493, 139] width 77 height 25
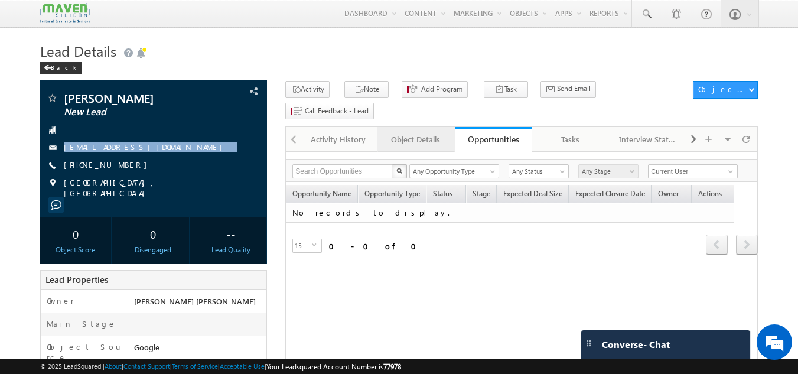
click at [416, 132] on div "Object Details" at bounding box center [415, 139] width 57 height 14
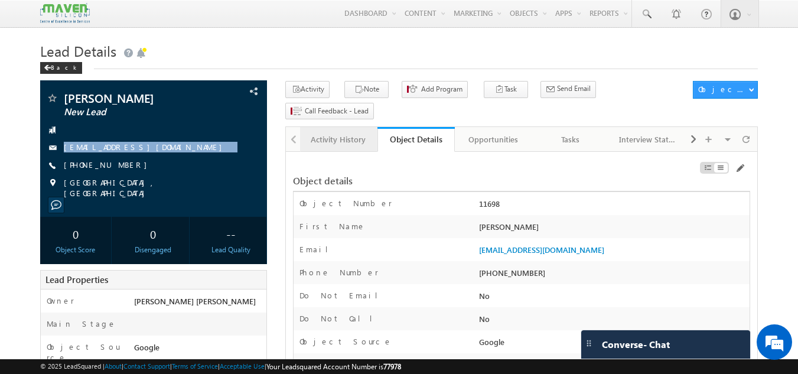
click at [340, 127] on link "Activity History" at bounding box center [338, 139] width 77 height 25
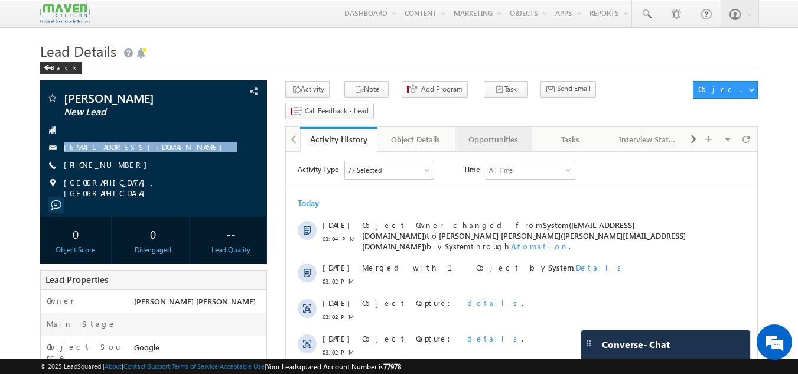
click at [495, 132] on div "Opportunities" at bounding box center [492, 139] width 57 height 14
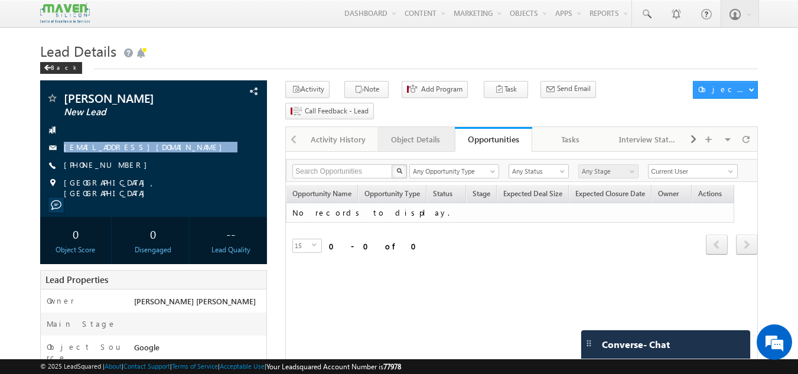
click at [418, 127] on link "Object Details" at bounding box center [415, 139] width 77 height 25
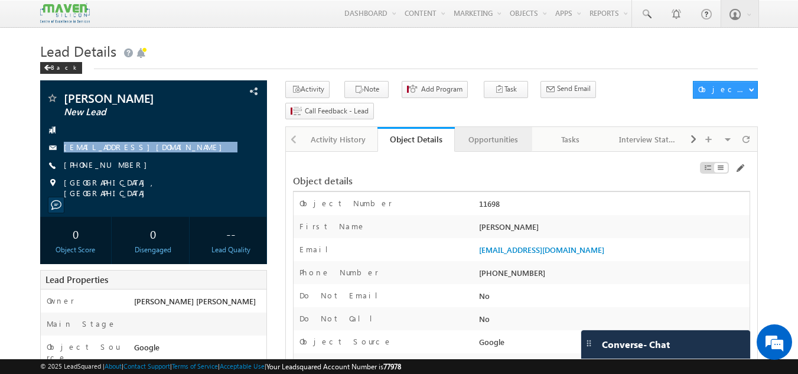
click at [498, 127] on link "Opportunities" at bounding box center [493, 139] width 77 height 25
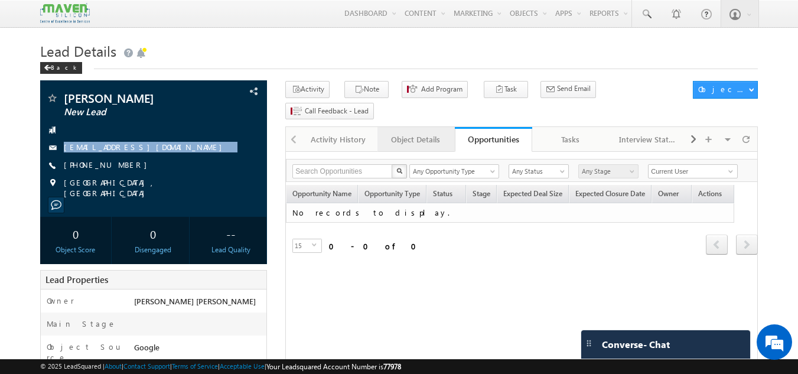
click at [416, 127] on link "Object Details" at bounding box center [415, 139] width 77 height 25
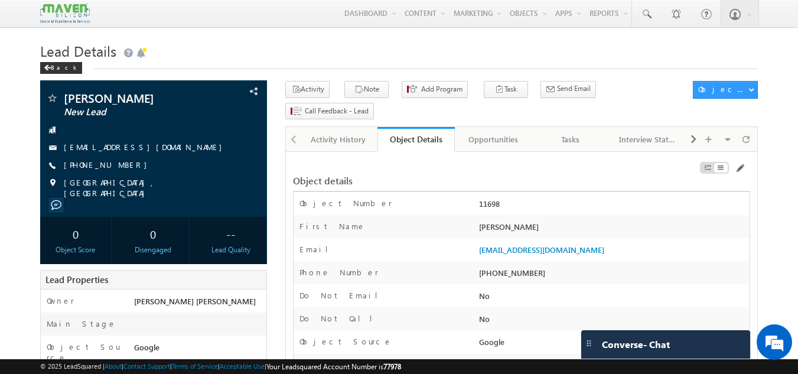
click at [343, 100] on div "Activity Note Add Program Task Meeting Lead Follow Up Opportunity Follow Up Sch…" at bounding box center [486, 102] width 402 height 43
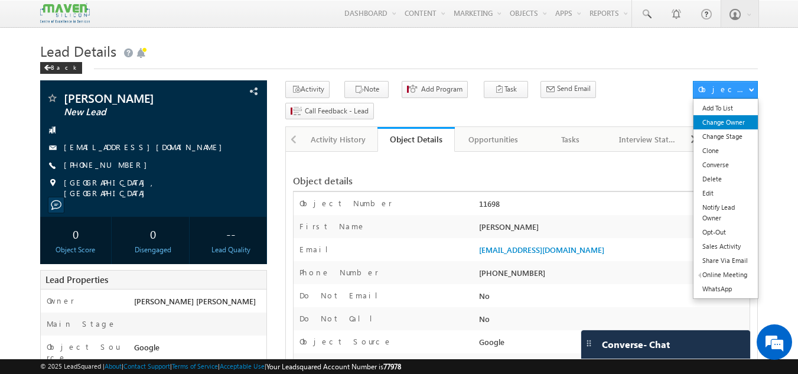
click at [734, 124] on link "Change Owner" at bounding box center [725, 122] width 64 height 14
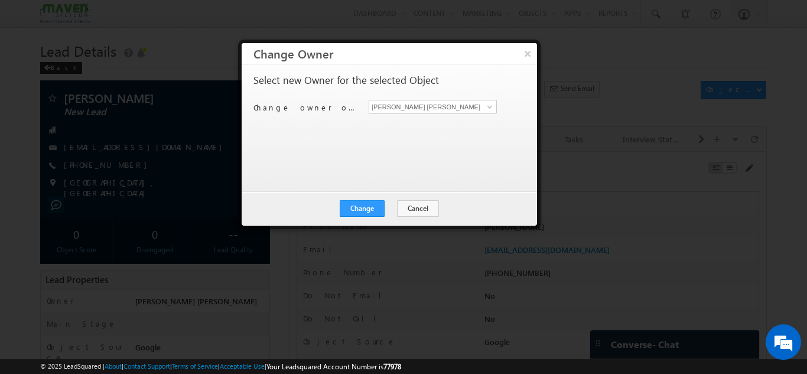
click at [441, 115] on div "Change owner of 1 object to Gagandip Singh Saini Gagandip Singh Saini" at bounding box center [387, 109] width 269 height 18
click at [446, 107] on input "[PERSON_NAME] [PERSON_NAME]" at bounding box center [433, 107] width 128 height 14
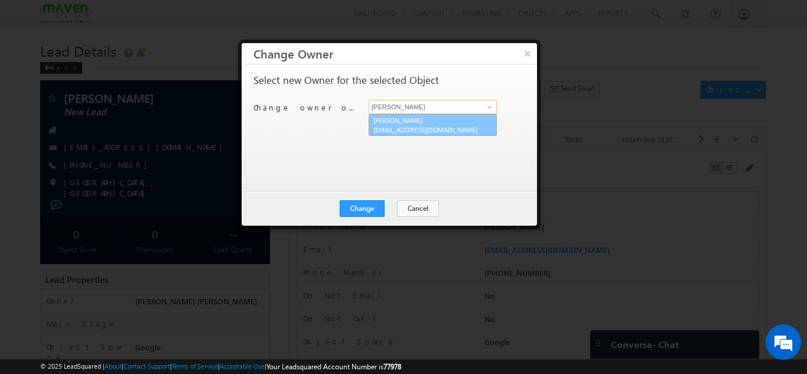
click at [387, 126] on span "lsq3@maven-silicon.com" at bounding box center [432, 129] width 119 height 9
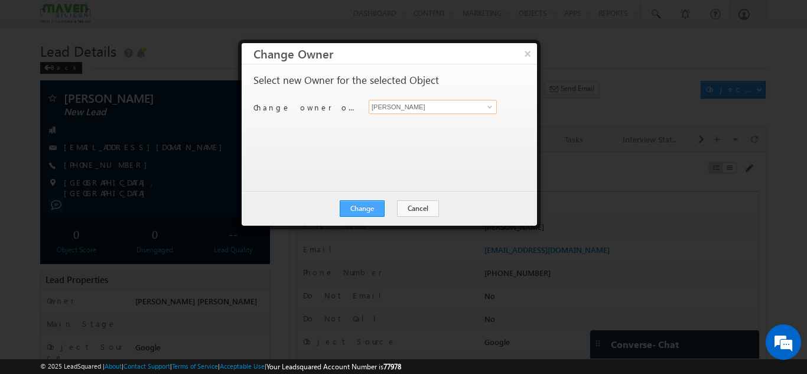
type input "Sovan"
click at [365, 207] on button "Change" at bounding box center [362, 208] width 45 height 17
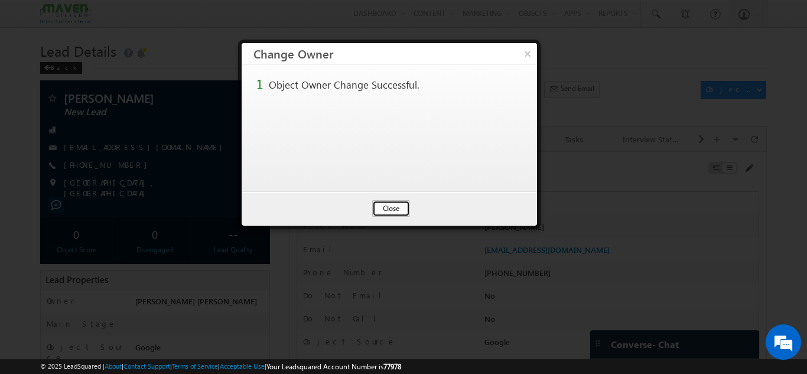
click at [387, 210] on button "Close" at bounding box center [391, 208] width 38 height 17
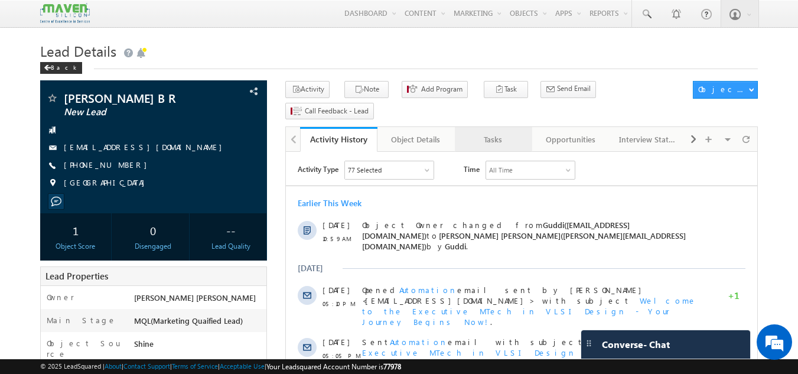
click at [506, 132] on div "Tasks" at bounding box center [492, 139] width 57 height 14
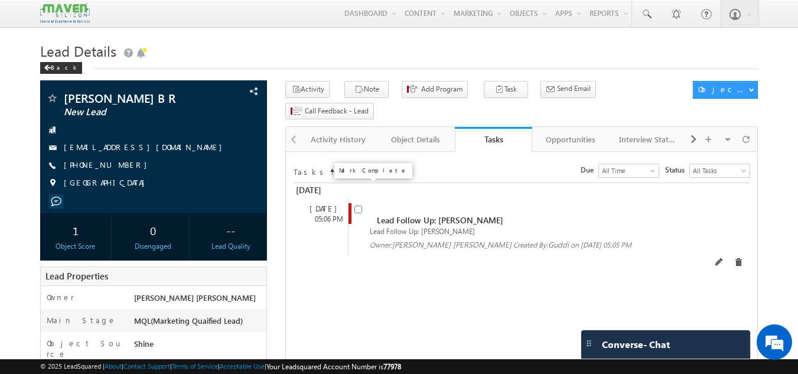
click at [361, 206] on input "checkbox" at bounding box center [358, 210] width 8 height 8
checkbox input "false"
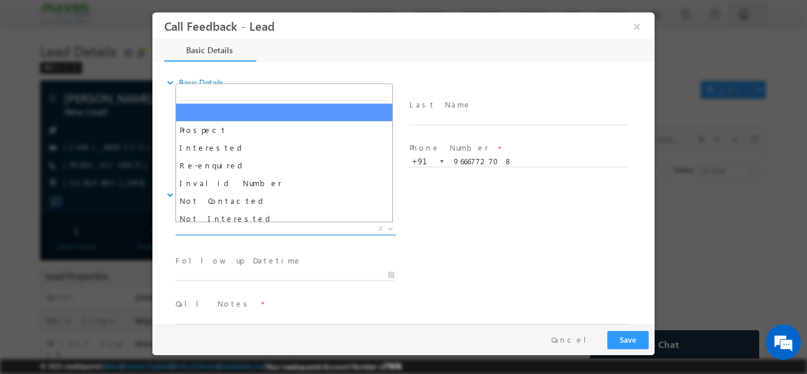
click at [291, 230] on span "X" at bounding box center [285, 229] width 220 height 12
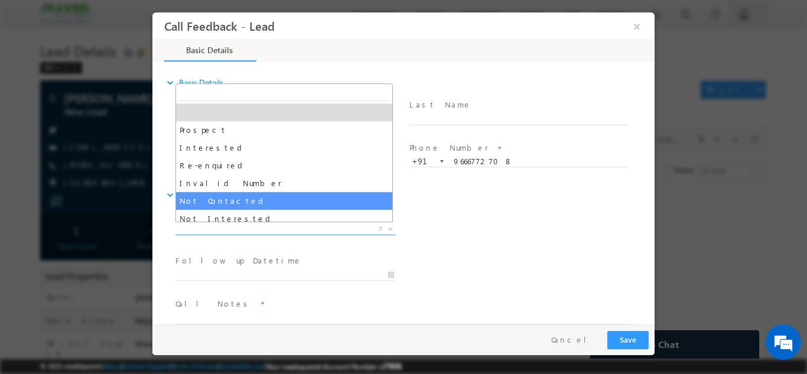
select select "Not Contacted"
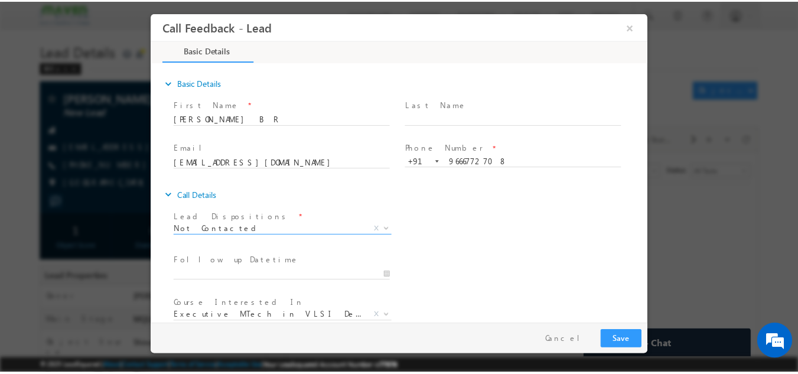
scroll to position [63, 0]
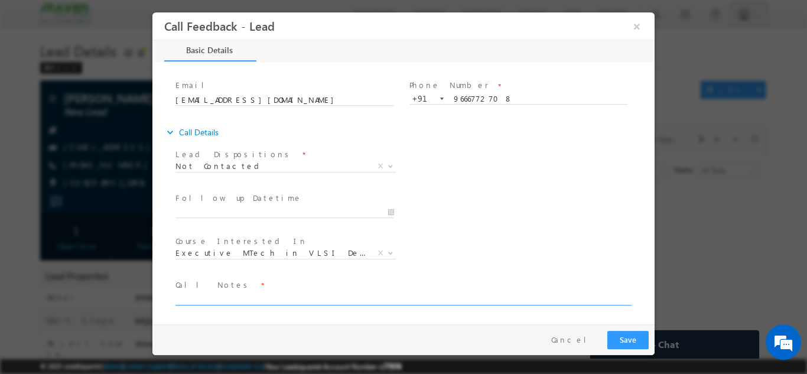
click at [250, 294] on textarea at bounding box center [402, 298] width 454 height 14
type textarea "dnp"
click at [627, 335] on button "Save" at bounding box center [627, 339] width 41 height 18
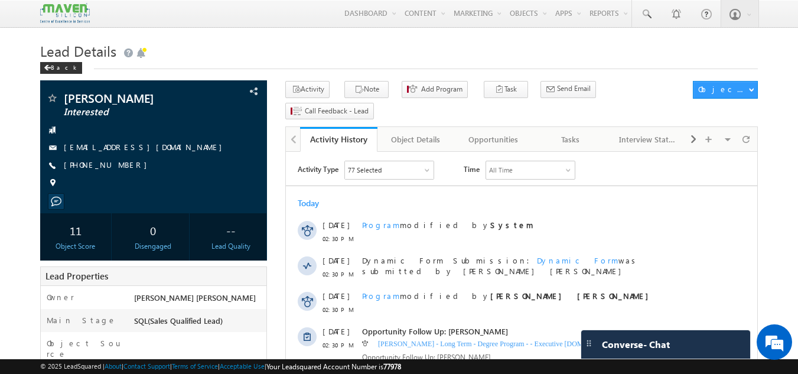
drag, startPoint x: 0, startPoint y: 0, endPoint x: 372, endPoint y: 51, distance: 375.6
click at [372, 51] on h1 "Lead Details" at bounding box center [399, 49] width 718 height 23
click at [497, 15] on b at bounding box center [499, 12] width 4 height 7
click at [415, 19] on link "Content" at bounding box center [424, 13] width 48 height 27
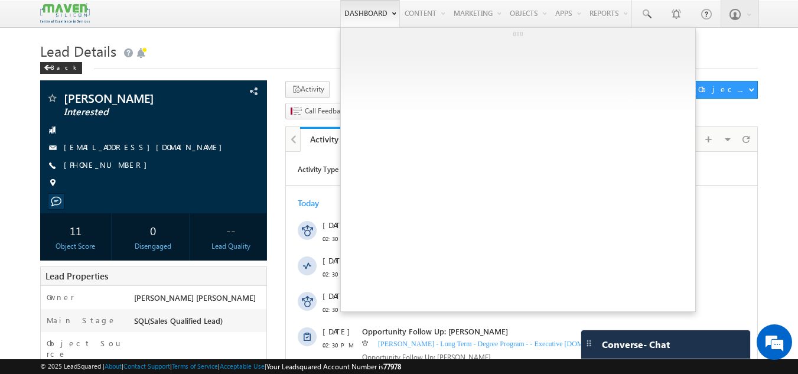
click at [343, 13] on link "Dashboard" at bounding box center [370, 13] width 60 height 27
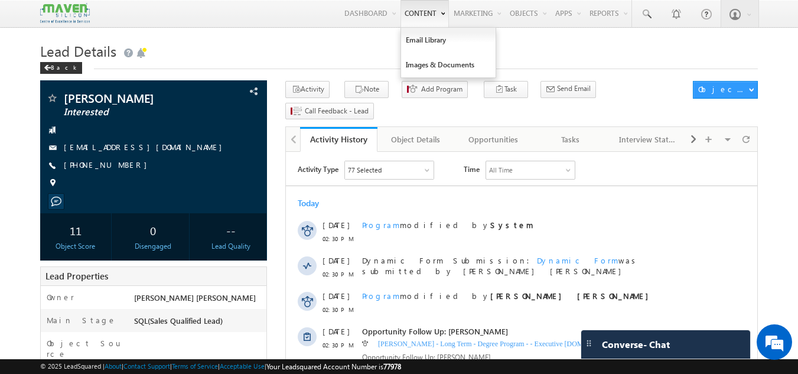
click at [408, 6] on link "Content" at bounding box center [424, 13] width 48 height 27
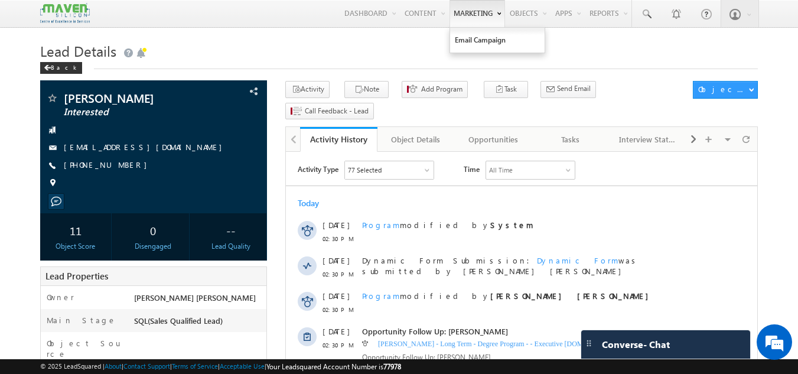
click at [474, 7] on link "Marketing" at bounding box center [477, 13] width 56 height 27
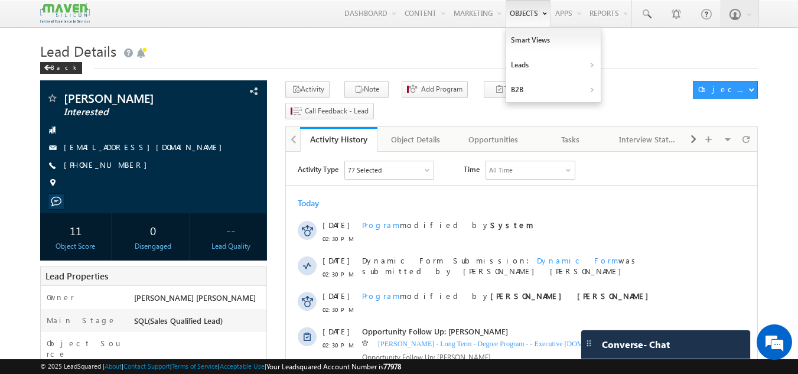
click at [512, 7] on link "Objects" at bounding box center [528, 13] width 45 height 27
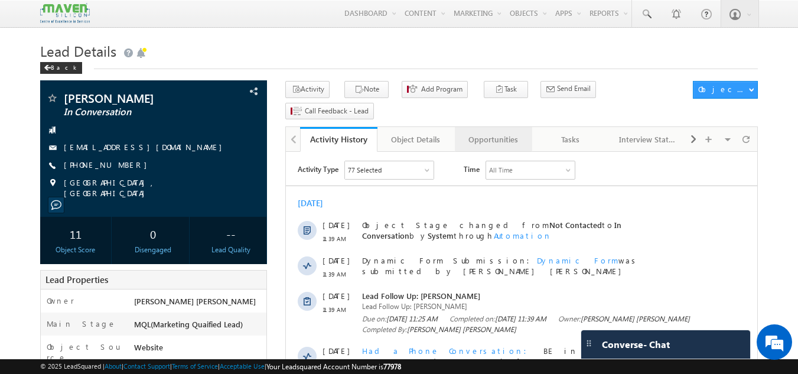
click at [487, 132] on div "Opportunities" at bounding box center [492, 139] width 57 height 14
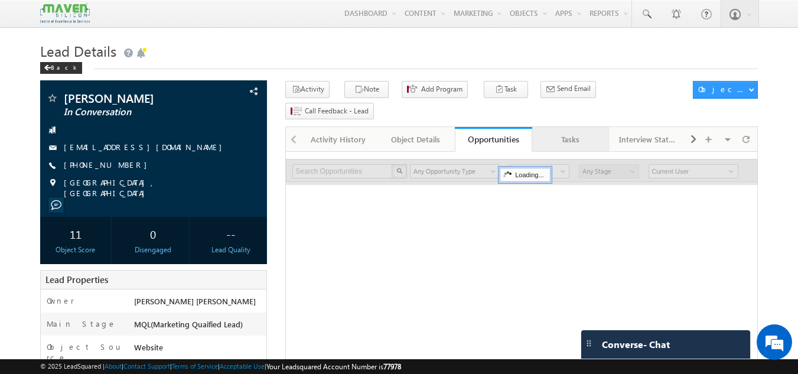
click at [548, 132] on div "Tasks" at bounding box center [570, 139] width 57 height 14
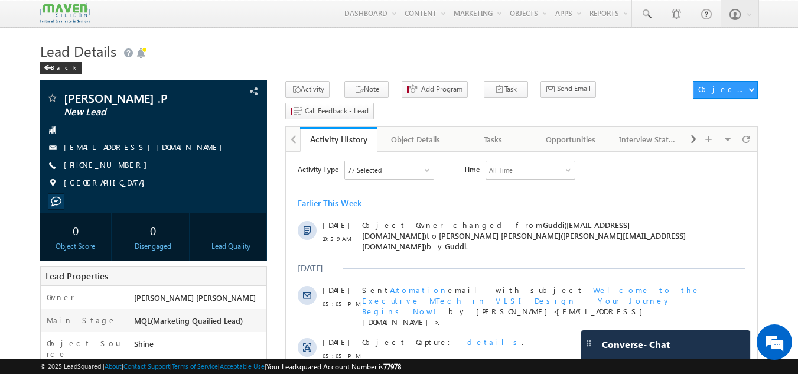
click at [533, 57] on h1 "Lead Details" at bounding box center [399, 49] width 718 height 23
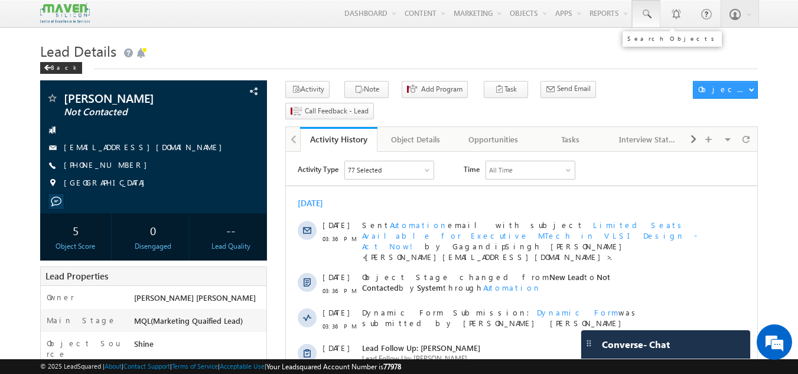
click at [654, 7] on link at bounding box center [646, 13] width 28 height 27
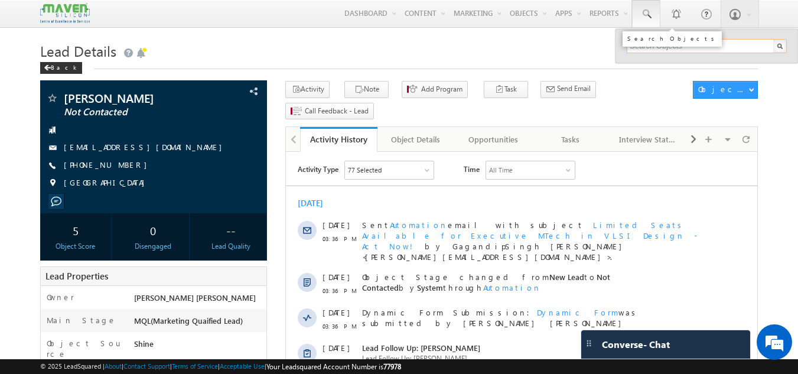
paste input "9980963231"
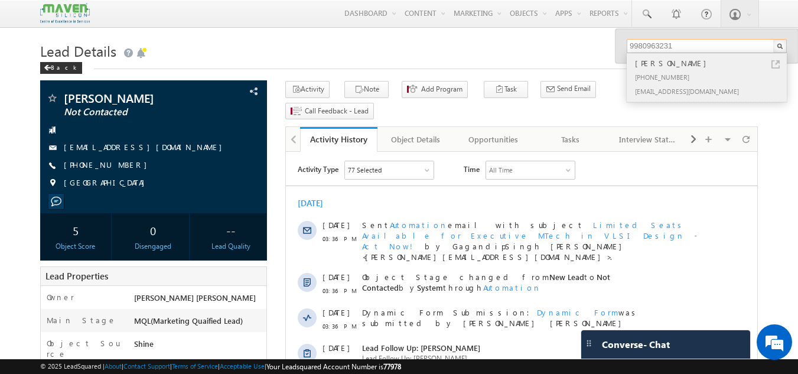
type input "9980963231"
click at [669, 77] on div "[PHONE_NUMBER]" at bounding box center [712, 77] width 158 height 14
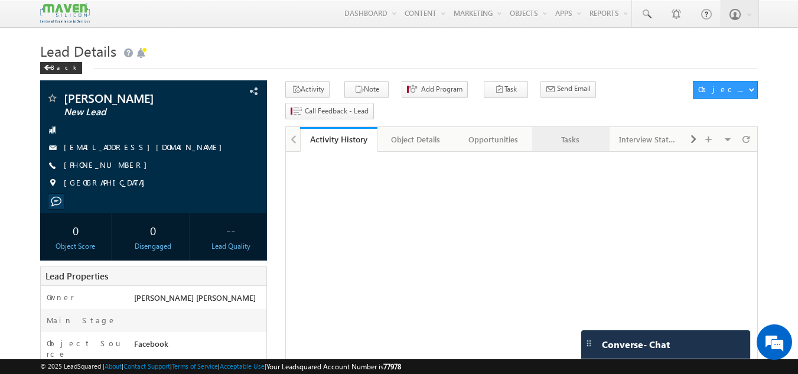
click at [582, 132] on div "Tasks" at bounding box center [570, 139] width 57 height 14
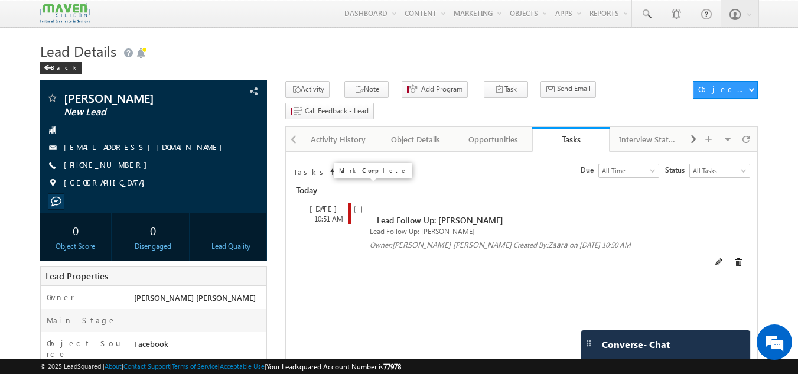
click at [358, 206] on input "checkbox" at bounding box center [358, 210] width 8 height 8
checkbox input "false"
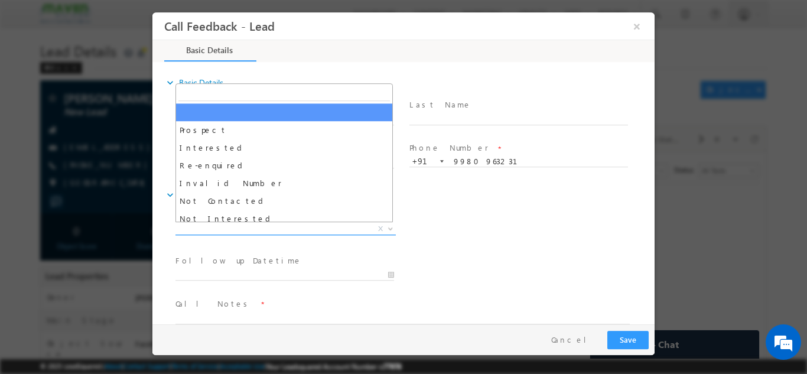
click at [251, 229] on span "X" at bounding box center [285, 229] width 220 height 12
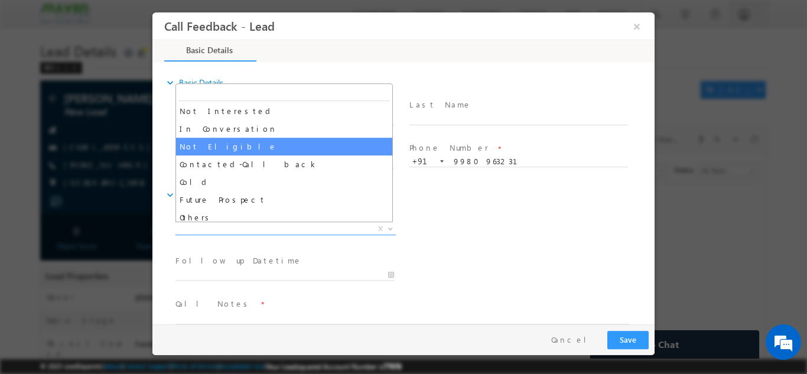
scroll to position [106, 0]
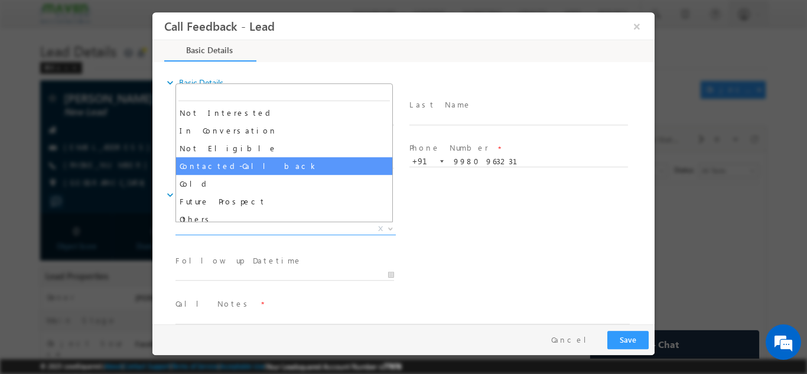
select select "Contacted-Call back"
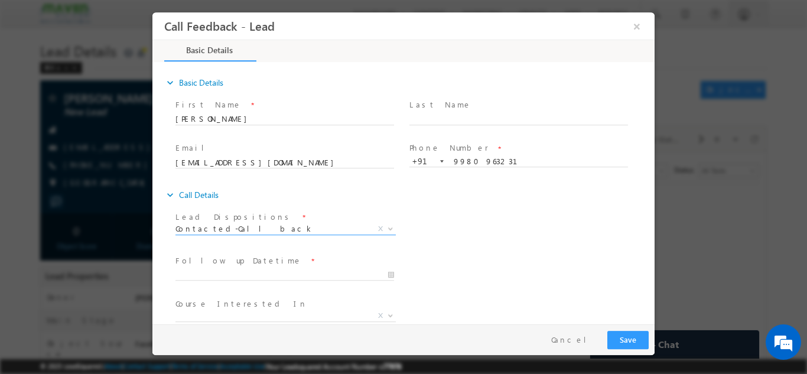
scroll to position [63, 0]
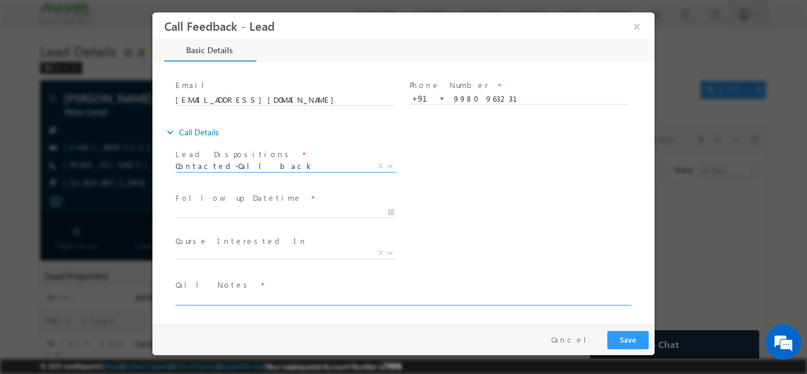
click at [230, 302] on textarea at bounding box center [402, 298] width 454 height 14
type textarea "cb later"
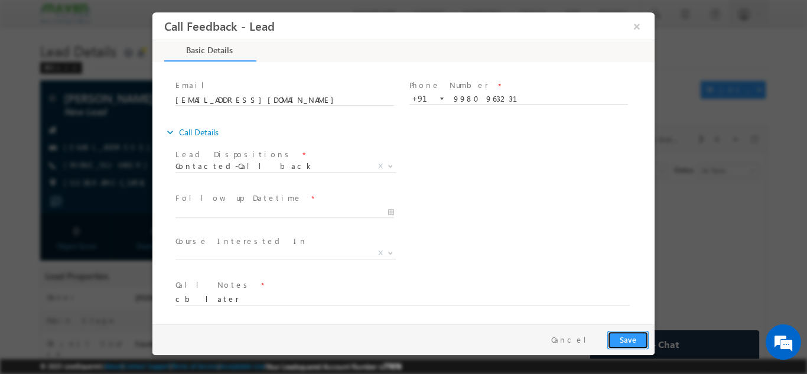
click at [623, 344] on button "Save" at bounding box center [627, 339] width 41 height 18
drag, startPoint x: 623, startPoint y: 344, endPoint x: 210, endPoint y: 209, distance: 434.1
click at [210, 209] on div "Call Feedback - Lead × Basic Details 63% Completed" at bounding box center [403, 168] width 502 height 312
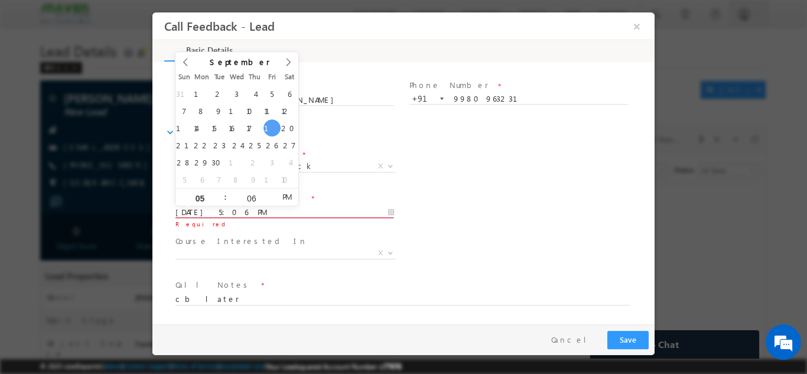
click at [229, 207] on input "19/09/2025 5:06 PM" at bounding box center [284, 212] width 219 height 12
type input "20/09/2025 5:06 PM"
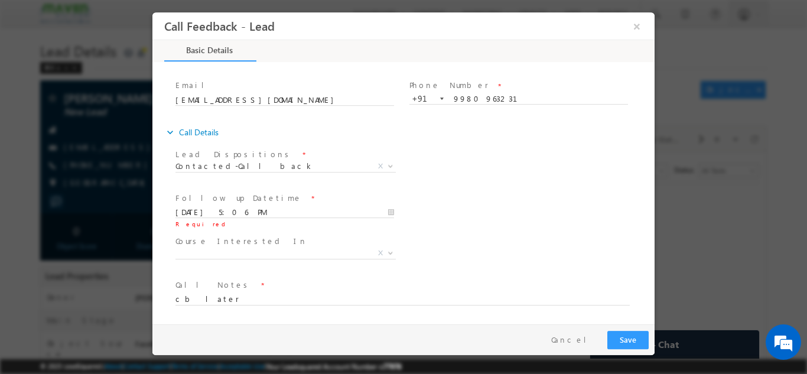
click at [625, 324] on div "Pay & Save Save Cancel" at bounding box center [406, 339] width 508 height 31
click at [625, 336] on button "Save" at bounding box center [627, 339] width 41 height 18
